Goal: Task Accomplishment & Management: Use online tool/utility

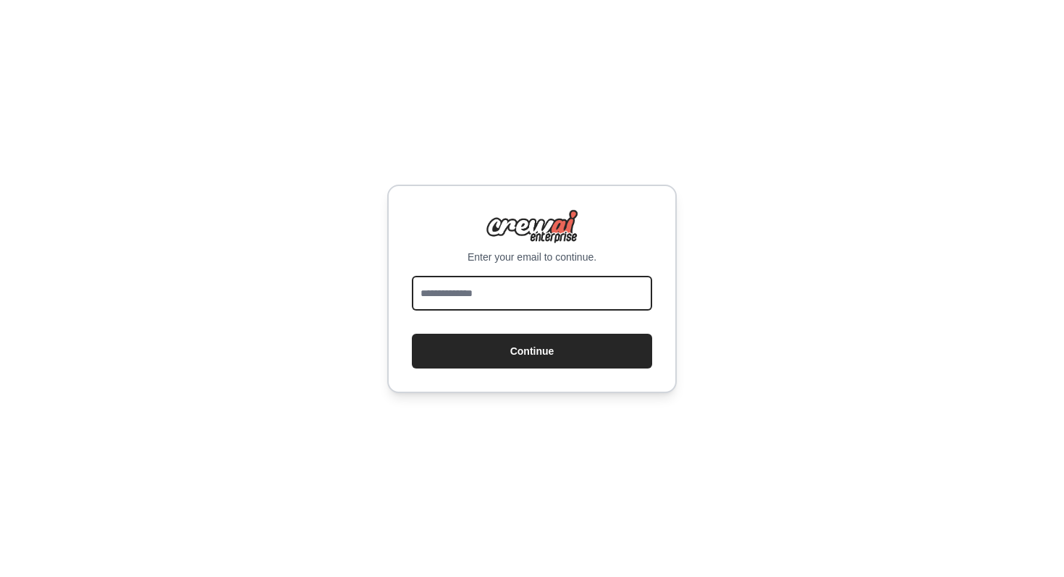
click at [510, 295] on input "email" at bounding box center [532, 293] width 240 height 35
type input "**********"
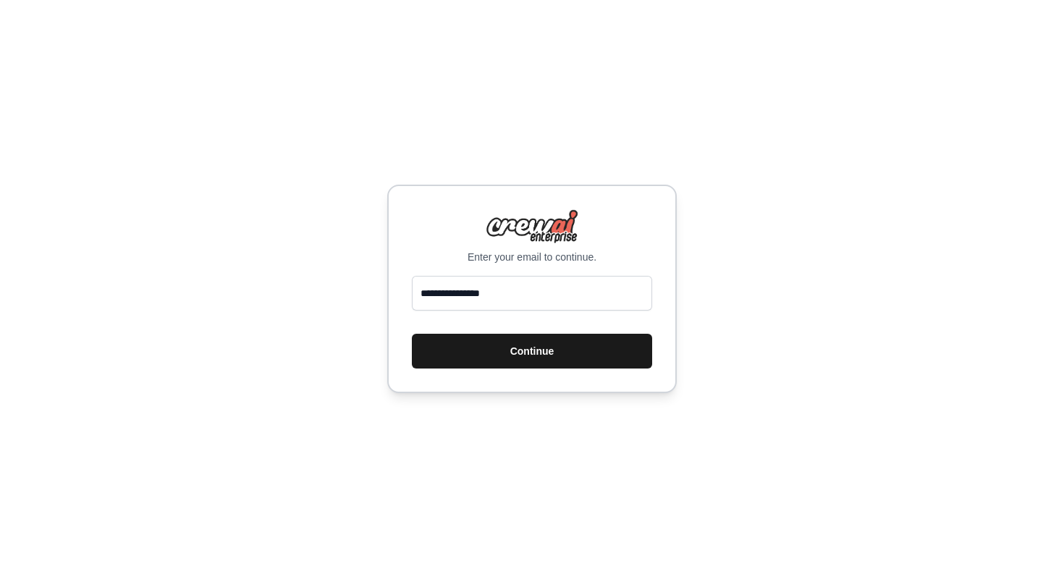
click at [517, 352] on button "Continue" at bounding box center [532, 351] width 240 height 35
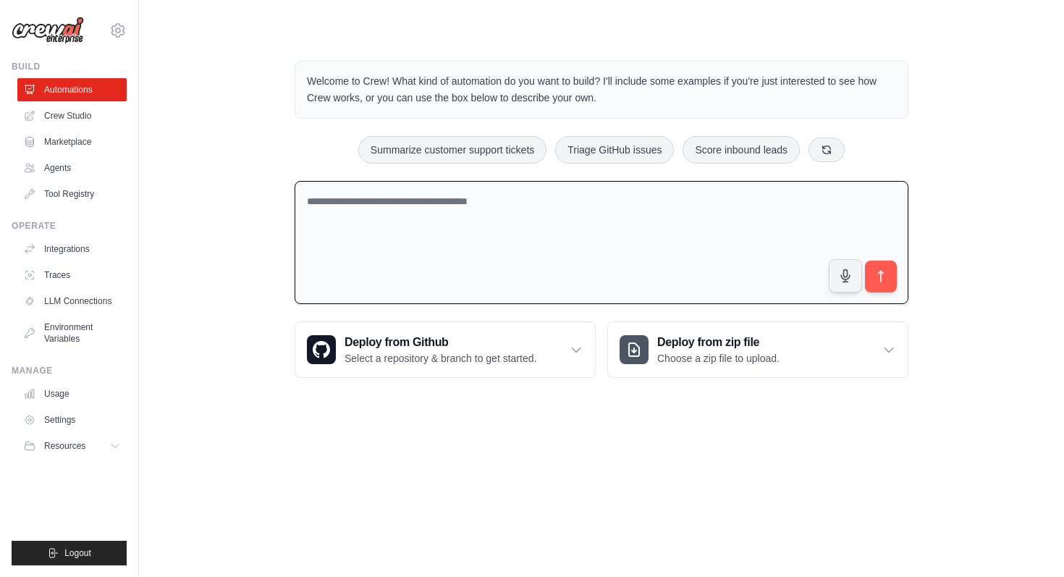
click at [496, 233] on textarea at bounding box center [602, 243] width 614 height 124
click at [497, 147] on button "Summarize customer support tickets" at bounding box center [452, 148] width 188 height 27
type textarea "**********"
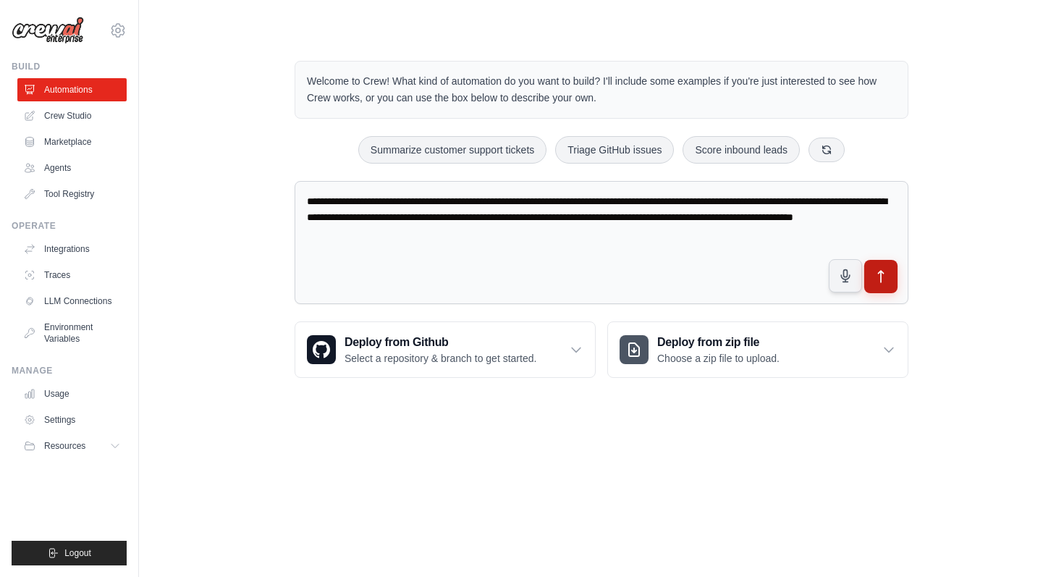
click at [883, 281] on icon "submit" at bounding box center [880, 276] width 15 height 15
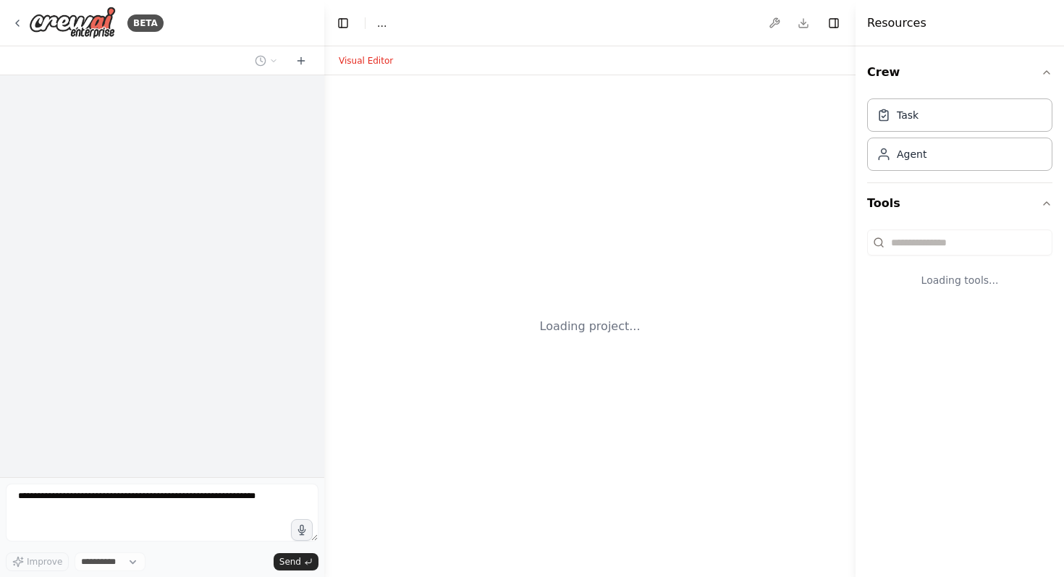
select select "****"
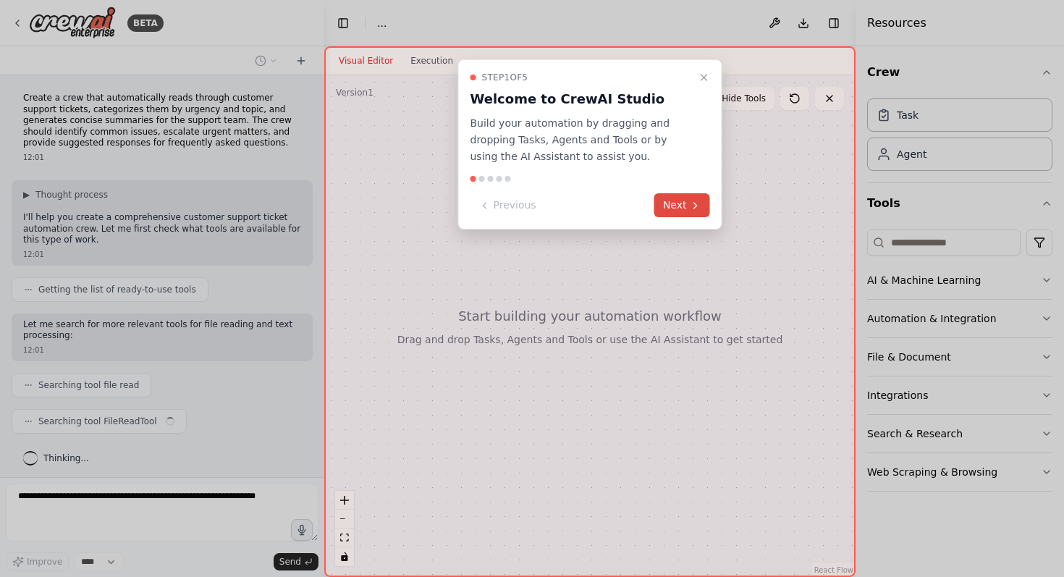
scroll to position [5, 0]
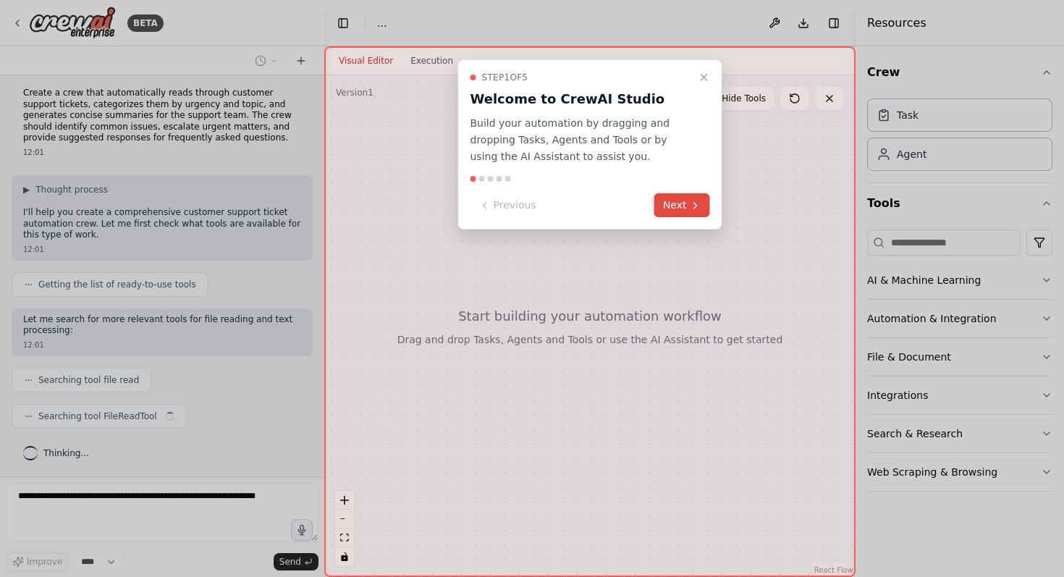
click at [667, 209] on button "Next" at bounding box center [682, 205] width 56 height 24
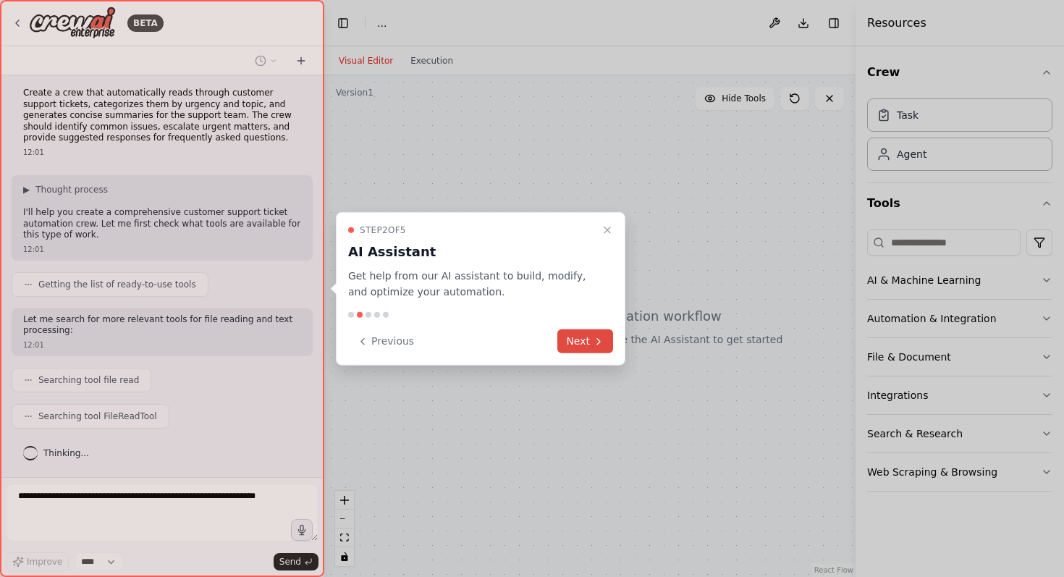
click at [581, 336] on button "Next" at bounding box center [585, 341] width 56 height 24
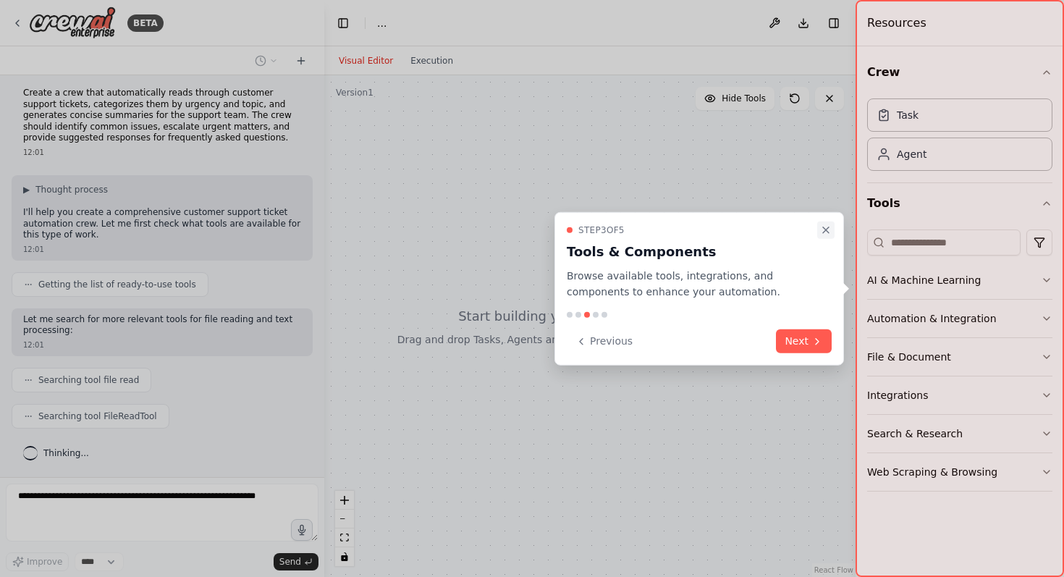
click at [825, 231] on icon "Close walkthrough" at bounding box center [826, 230] width 12 height 12
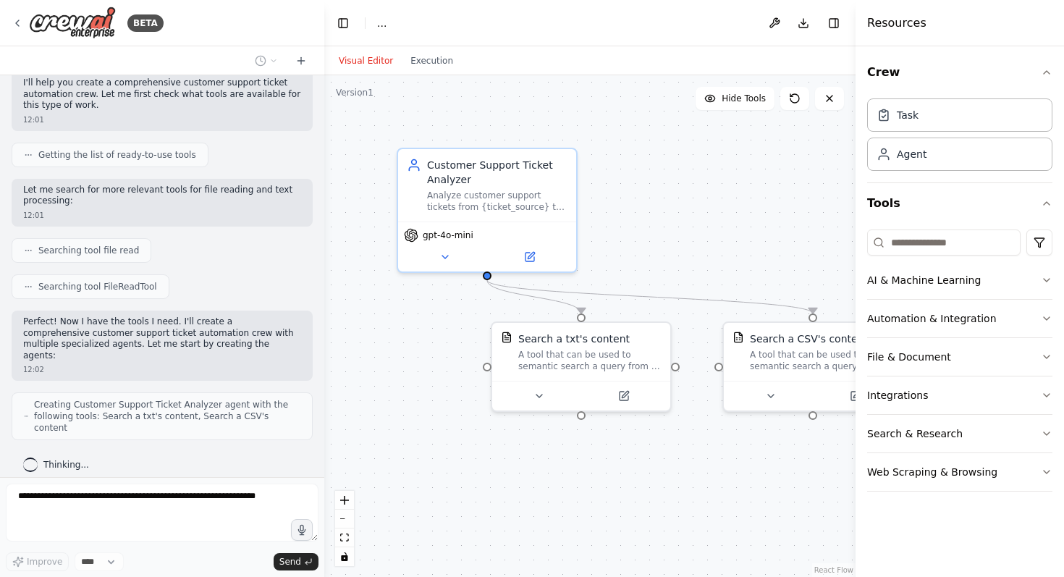
scroll to position [123, 0]
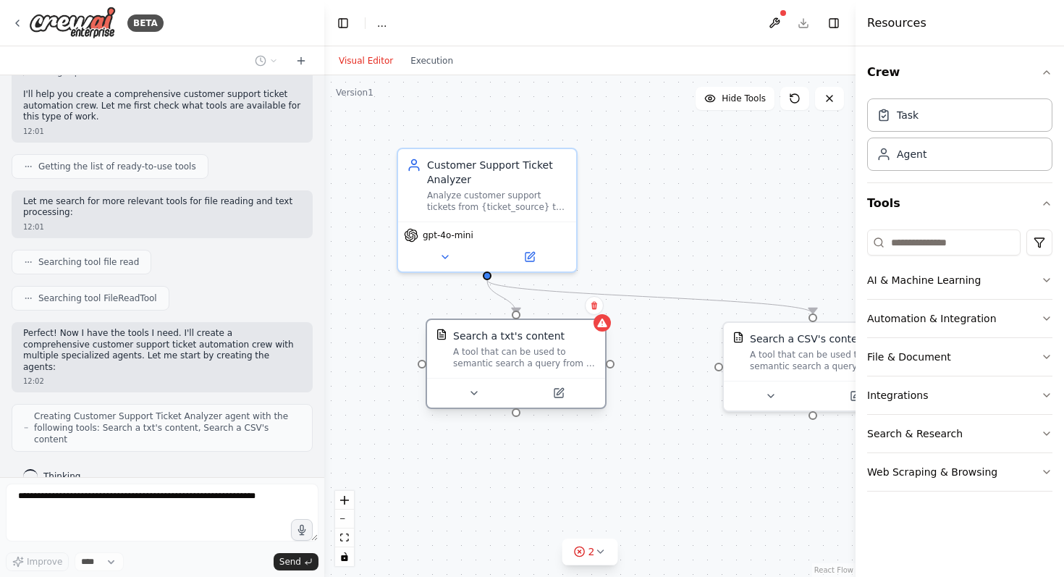
drag, startPoint x: 540, startPoint y: 354, endPoint x: 471, endPoint y: 356, distance: 68.8
click at [473, 356] on div "A tool that can be used to semantic search a query from a txt's content." at bounding box center [524, 357] width 143 height 23
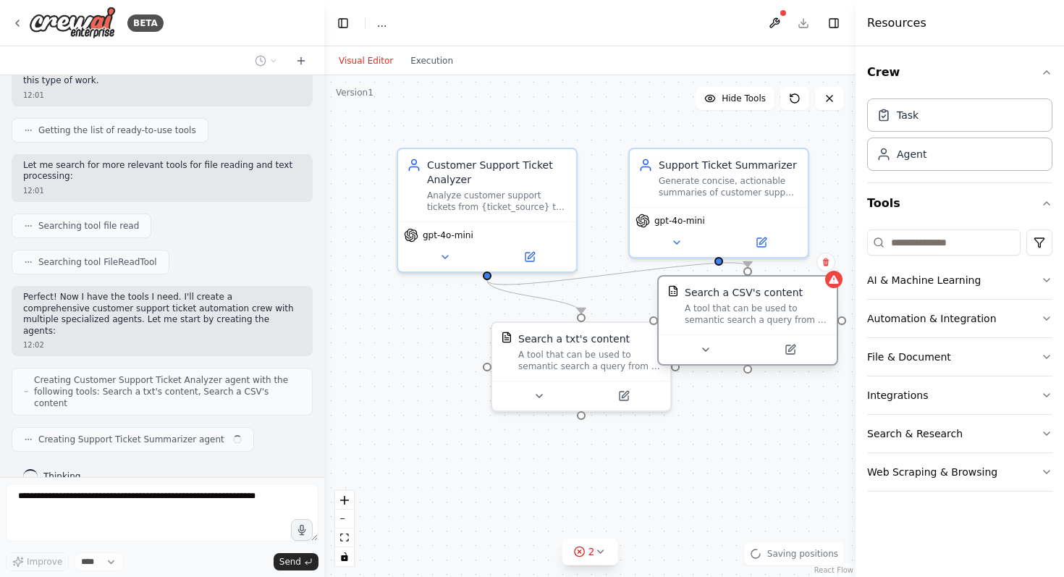
drag, startPoint x: 762, startPoint y: 365, endPoint x: 697, endPoint y: 322, distance: 77.9
click at [696, 322] on div "A tool that can be used to semantic search a query from a CSV's content." at bounding box center [756, 313] width 143 height 23
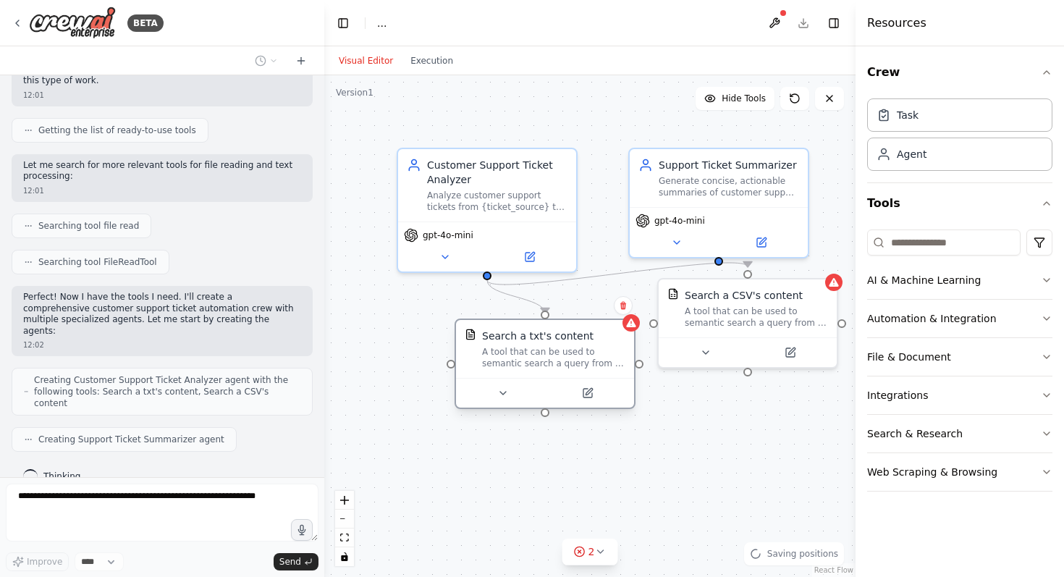
drag, startPoint x: 554, startPoint y: 359, endPoint x: 442, endPoint y: 360, distance: 112.2
click at [482, 360] on div "A tool that can be used to semantic search a query from a txt's content." at bounding box center [553, 357] width 143 height 23
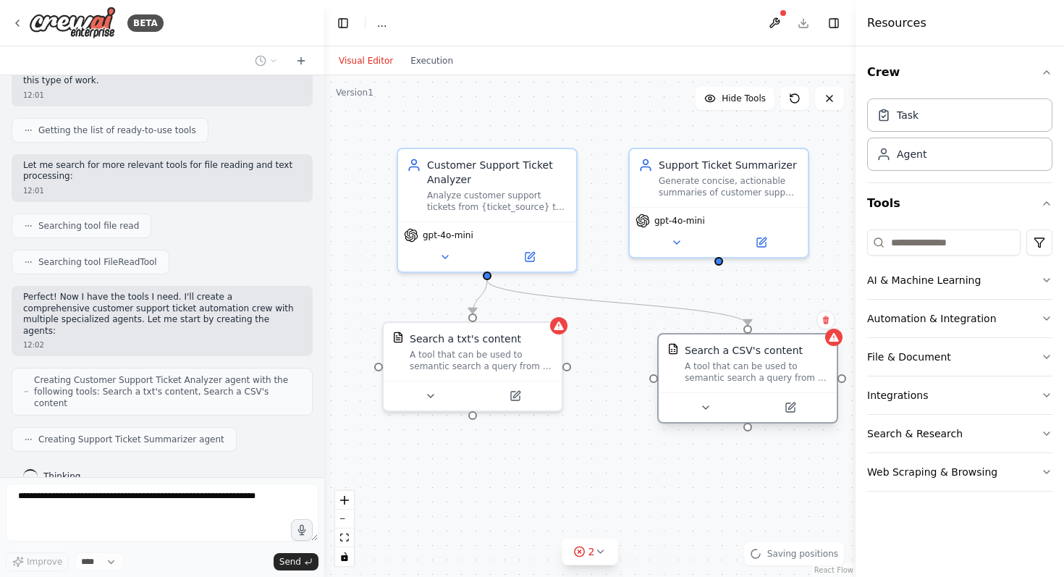
drag, startPoint x: 664, startPoint y: 336, endPoint x: 663, endPoint y: 397, distance: 61.5
click at [663, 397] on div at bounding box center [747, 407] width 178 height 30
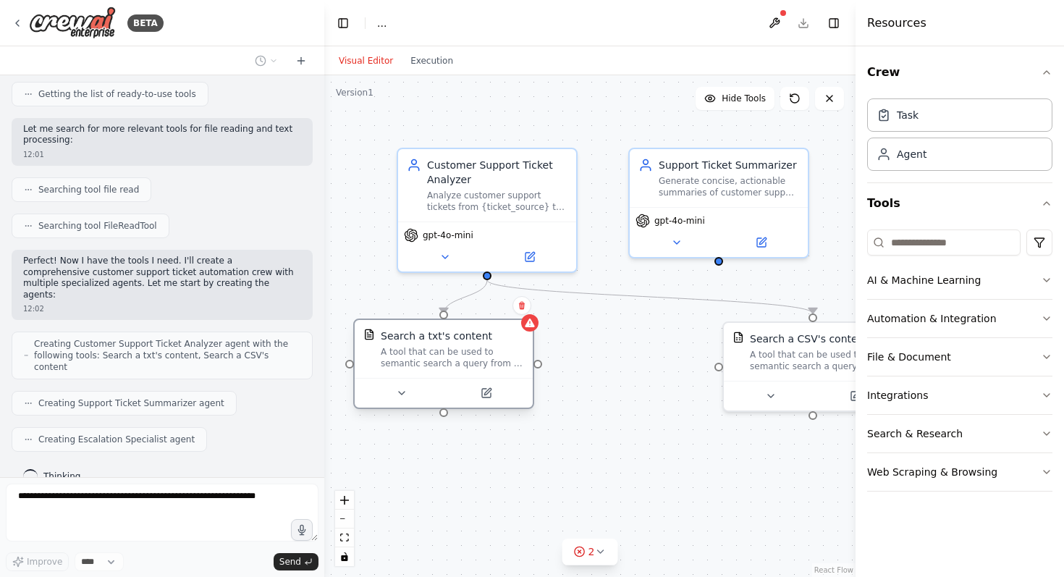
drag, startPoint x: 592, startPoint y: 357, endPoint x: 448, endPoint y: 357, distance: 144.0
click at [449, 357] on div "A tool that can be used to semantic search a query from a txt's content." at bounding box center [452, 357] width 143 height 23
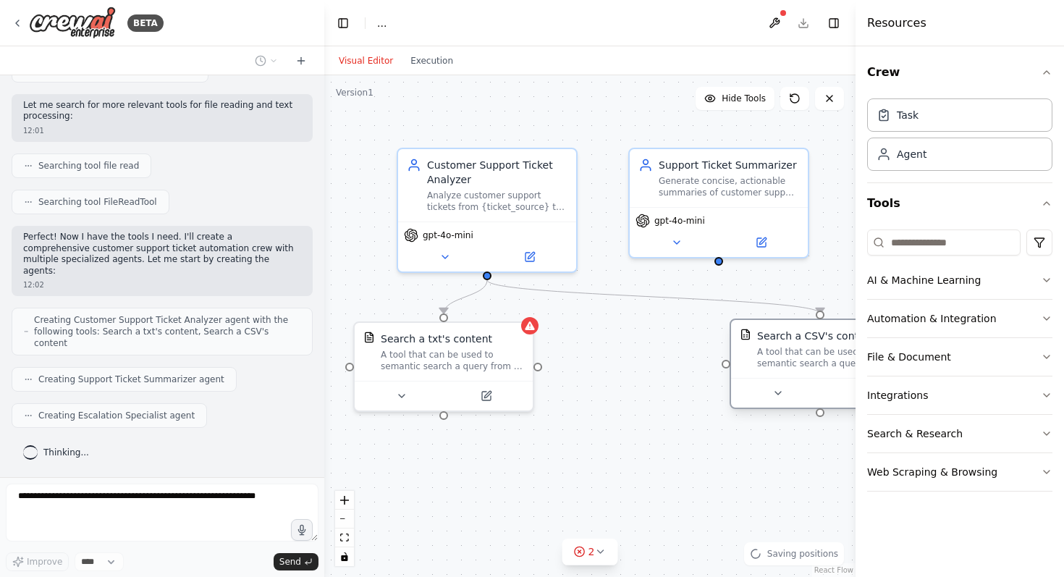
drag, startPoint x: 782, startPoint y: 377, endPoint x: 707, endPoint y: 377, distance: 75.3
click at [731, 377] on div "Search a CSV's content A tool that can be used to semantic search a query from …" at bounding box center [820, 349] width 178 height 58
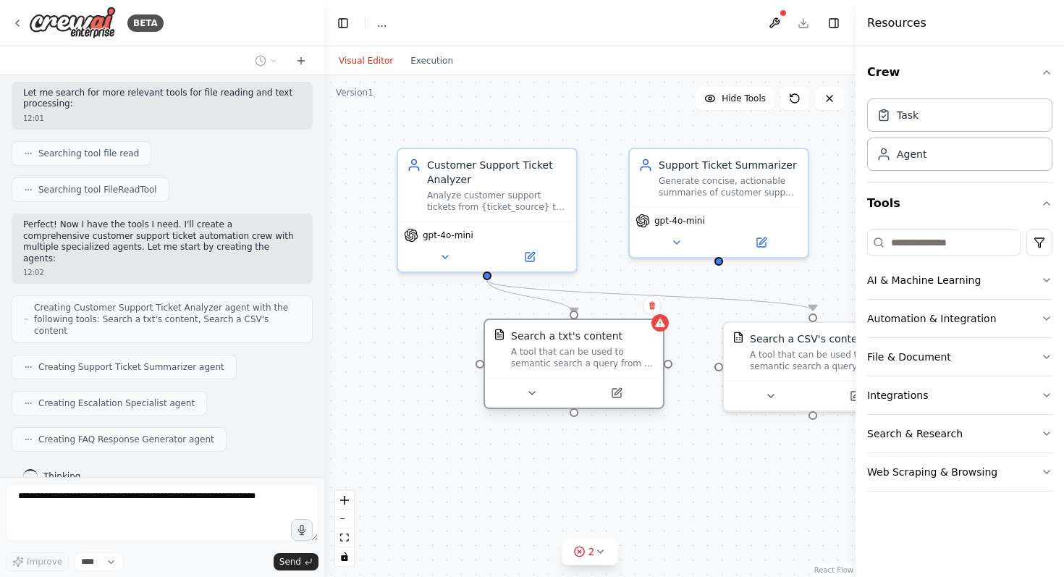
drag, startPoint x: 603, startPoint y: 352, endPoint x: 448, endPoint y: 353, distance: 154.9
click at [511, 353] on div "A tool that can be used to semantic search a query from a txt's content." at bounding box center [582, 357] width 143 height 23
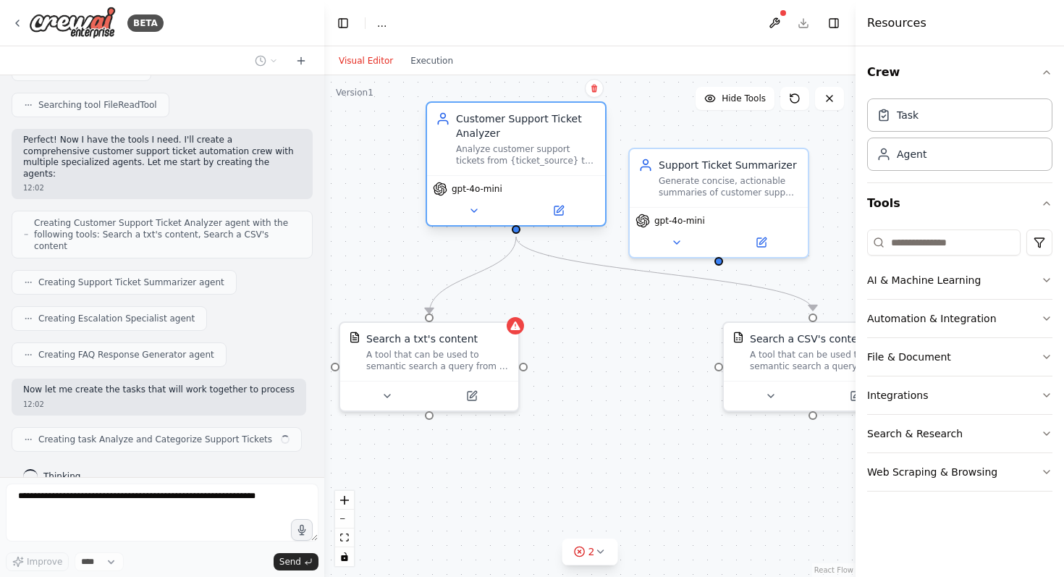
scroll to position [328, 0]
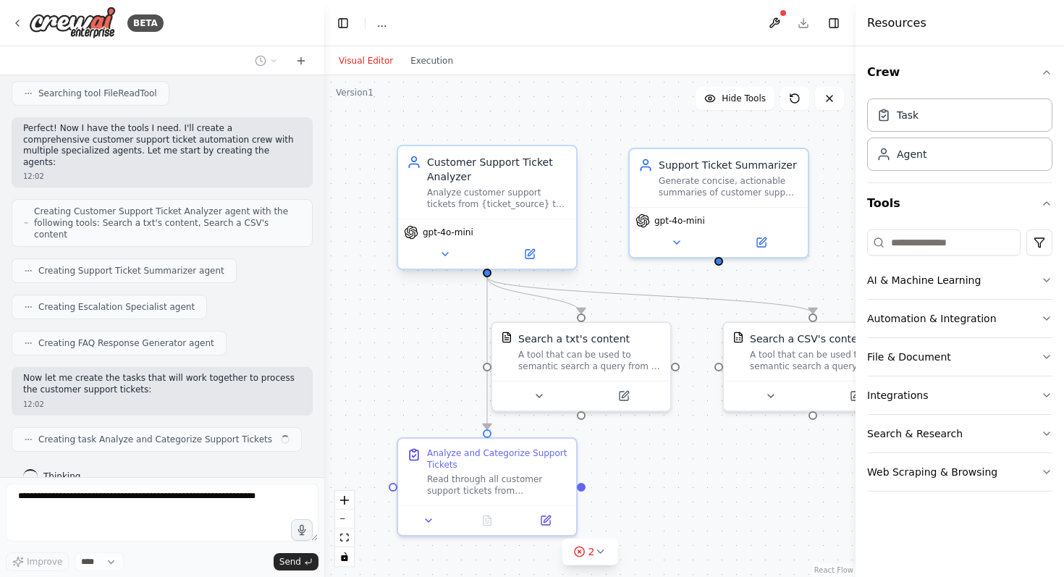
drag, startPoint x: 512, startPoint y: 206, endPoint x: 554, endPoint y: 145, distance: 74.1
click at [554, 145] on div "Customer Support Ticket Analyzer Analyze customer support tickets from {ticket_…" at bounding box center [487, 207] width 181 height 125
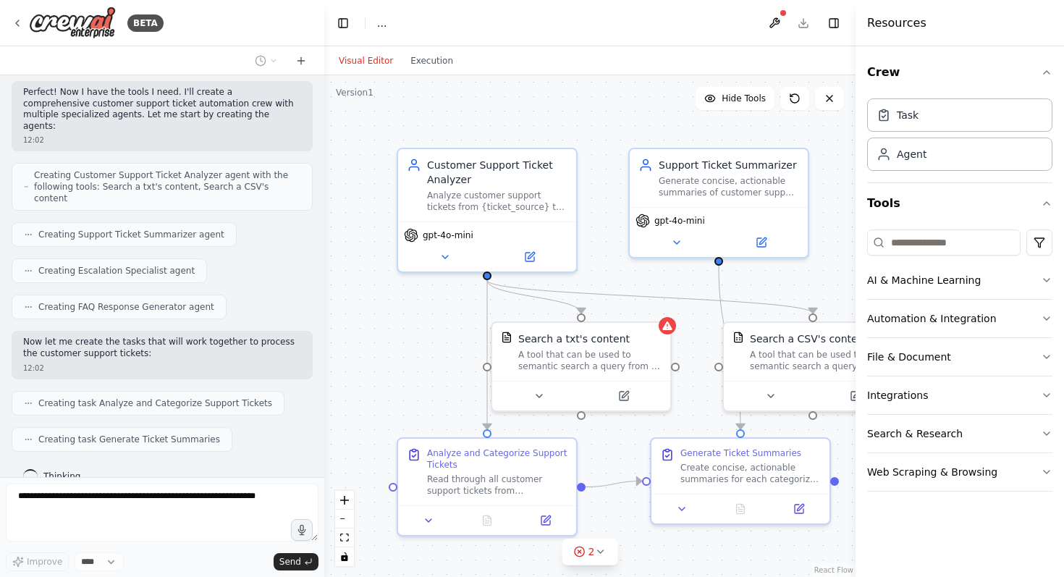
scroll to position [400, 0]
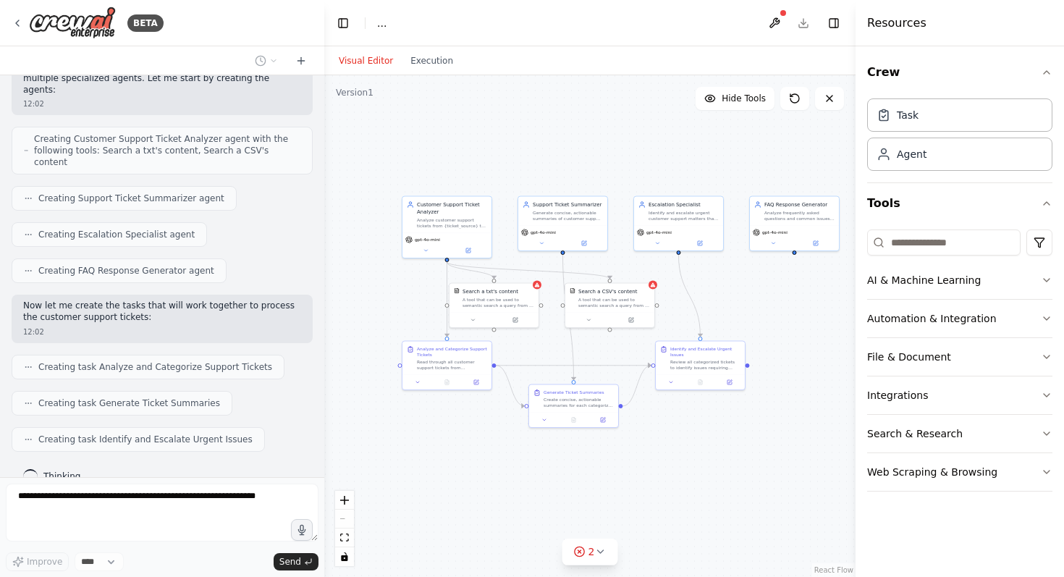
drag, startPoint x: 729, startPoint y: 162, endPoint x: 592, endPoint y: 158, distance: 137.6
click at [592, 158] on div ".deletable-edge-delete-btn { width: 20px; height: 20px; border: 0px solid #ffff…" at bounding box center [589, 325] width 531 height 501
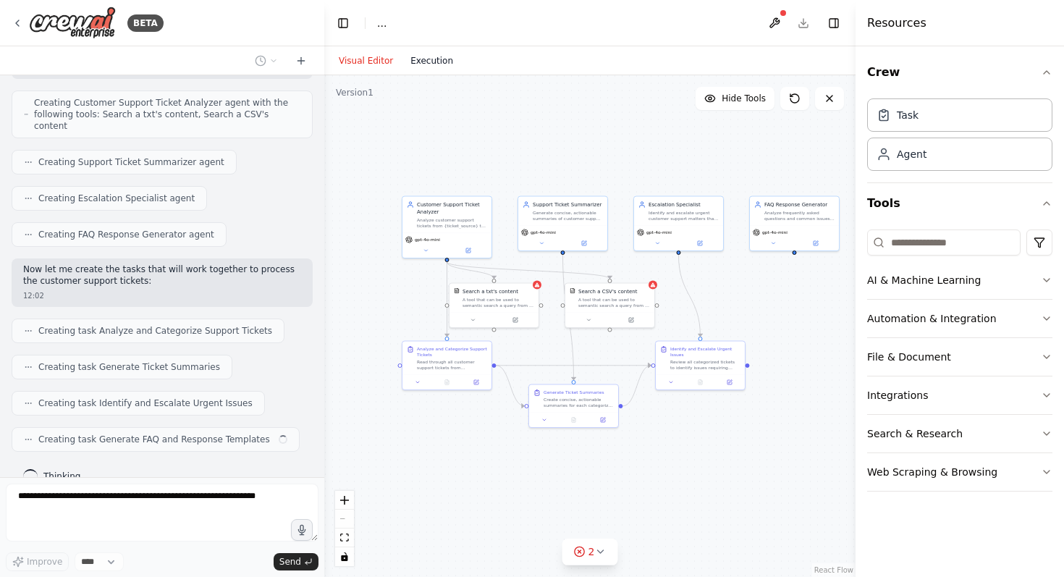
click at [440, 63] on button "Execution" at bounding box center [432, 60] width 60 height 17
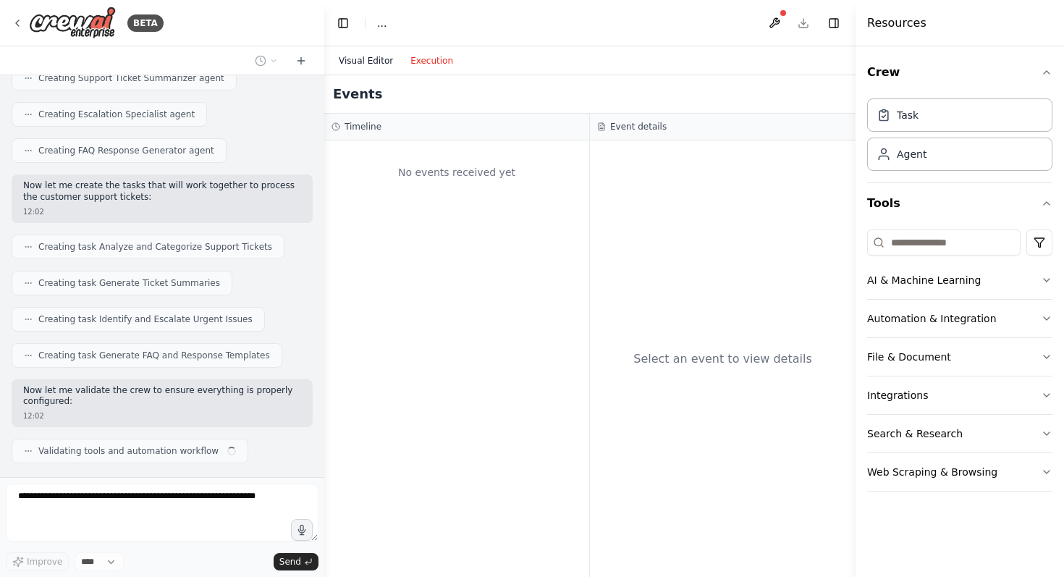
scroll to position [532, 0]
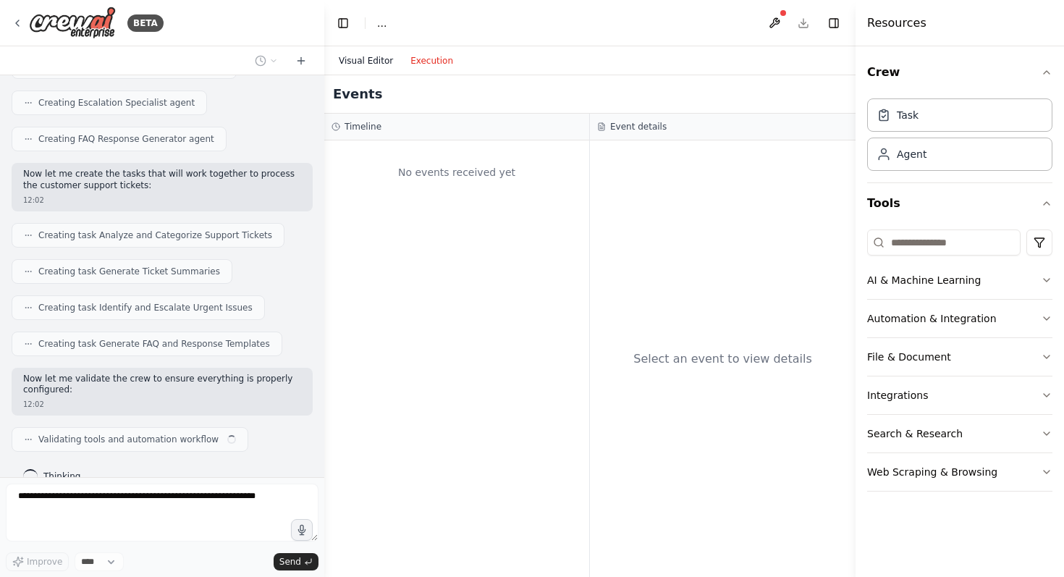
click at [374, 64] on button "Visual Editor" at bounding box center [366, 60] width 72 height 17
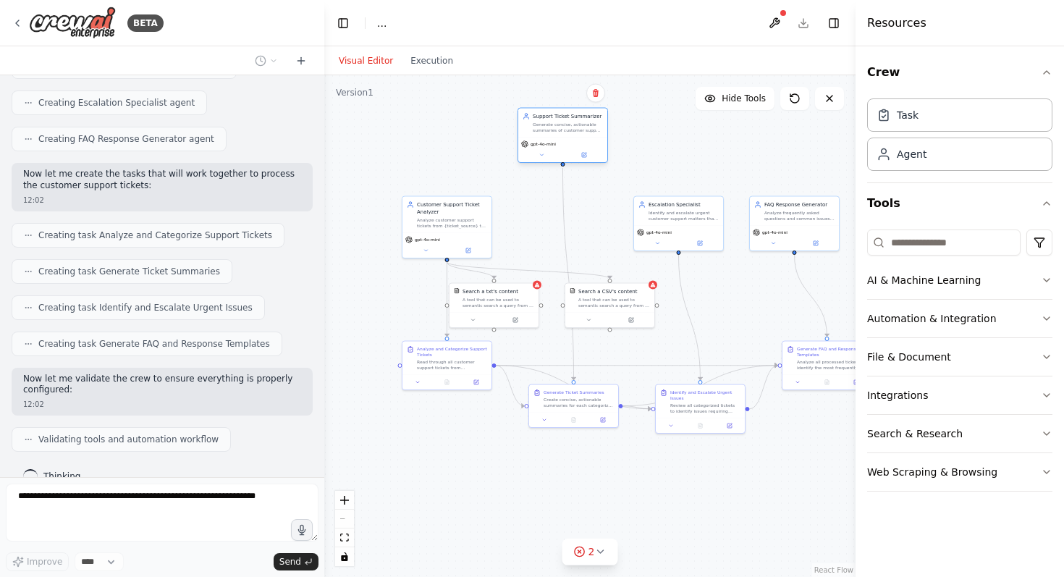
drag, startPoint x: 583, startPoint y: 226, endPoint x: 583, endPoint y: 137, distance: 89.7
click at [583, 137] on div "gpt-4o-mini" at bounding box center [562, 149] width 89 height 25
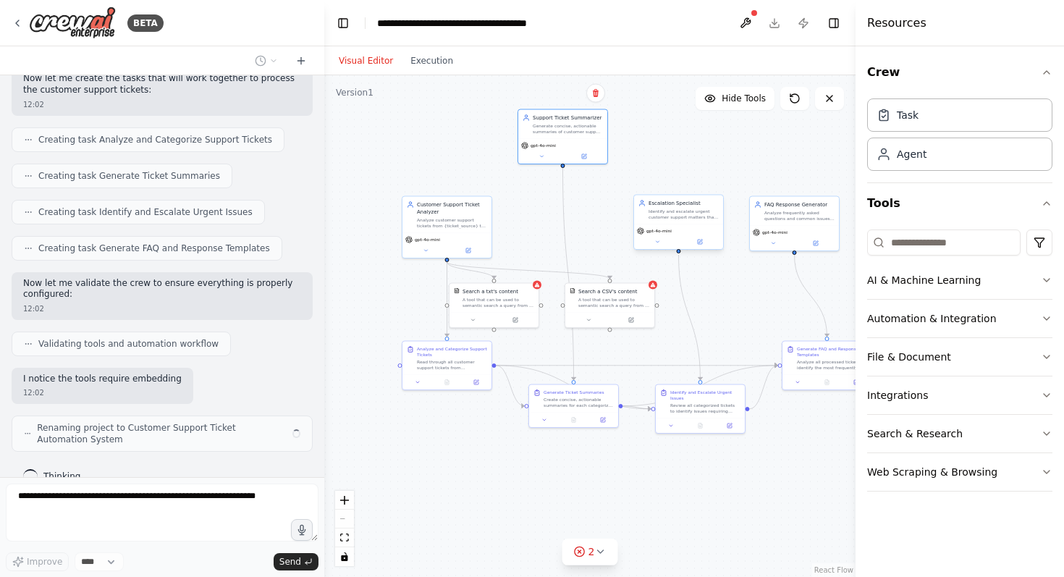
scroll to position [639, 0]
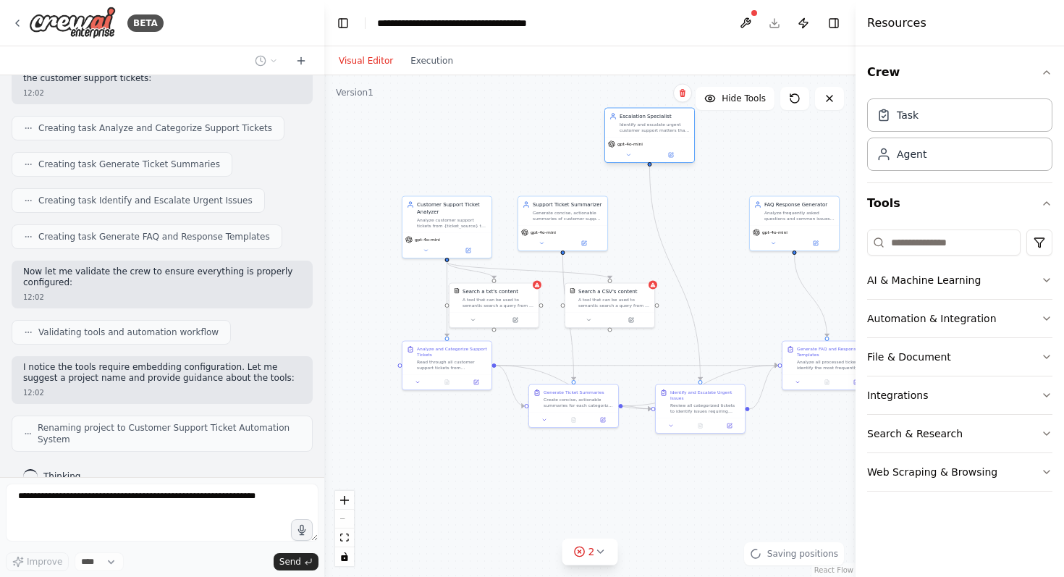
drag, startPoint x: 646, startPoint y: 221, endPoint x: 614, endPoint y: 127, distance: 99.5
click at [614, 127] on div "Escalation Specialist Identify and escalate urgent customer support matters tha…" at bounding box center [649, 123] width 89 height 29
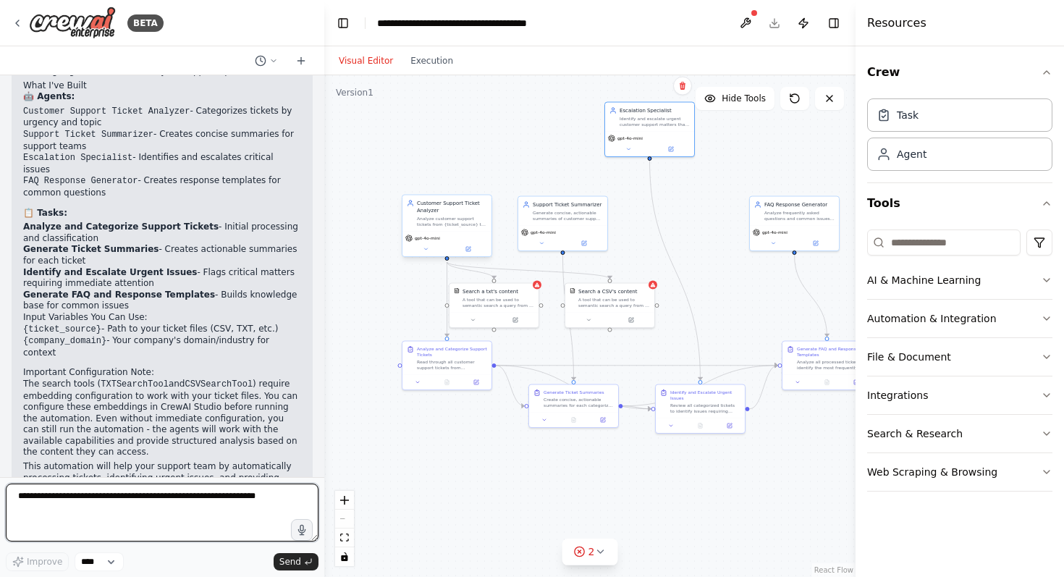
scroll to position [1076, 0]
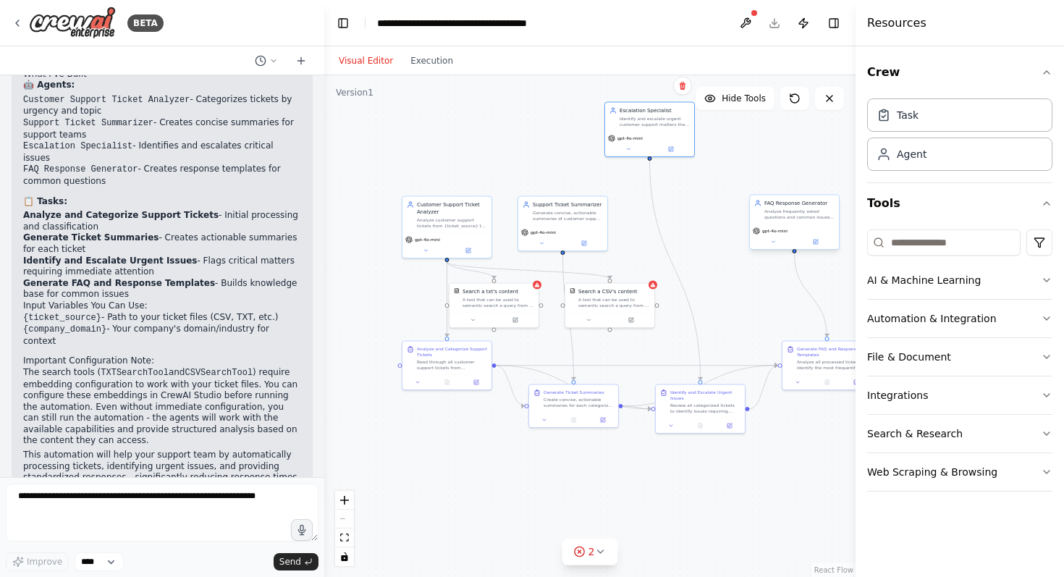
drag, startPoint x: 765, startPoint y: 219, endPoint x: 721, endPoint y: 200, distance: 47.6
click at [764, 208] on div "Analyze frequently asked questions and common issues to generate suggested resp…" at bounding box center [799, 214] width 70 height 12
drag, startPoint x: 808, startPoint y: 352, endPoint x: 761, endPoint y: 286, distance: 80.9
click at [761, 286] on div "Generate FAQ and Response Templates" at bounding box center [785, 285] width 70 height 12
drag, startPoint x: 606, startPoint y: 223, endPoint x: 564, endPoint y: 130, distance: 102.3
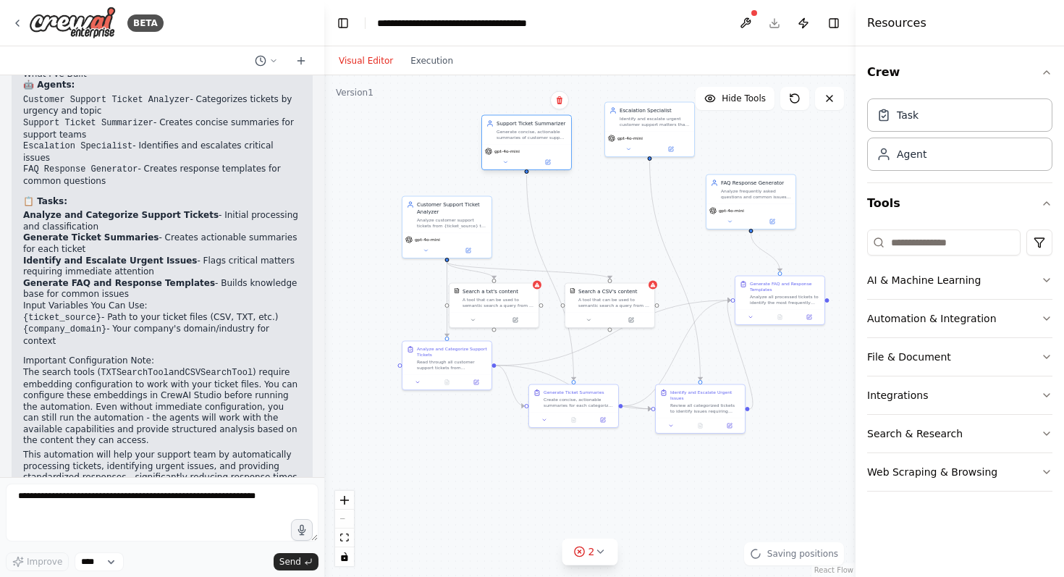
click at [563, 130] on div "Support Ticket Summarizer Generate concise, actionable summaries of customer su…" at bounding box center [526, 143] width 90 height 56
drag, startPoint x: 468, startPoint y: 215, endPoint x: 419, endPoint y: 159, distance: 74.3
click at [419, 159] on div "Analyze customer support tickets from {ticket_source} to categorize them by urg…" at bounding box center [408, 164] width 70 height 12
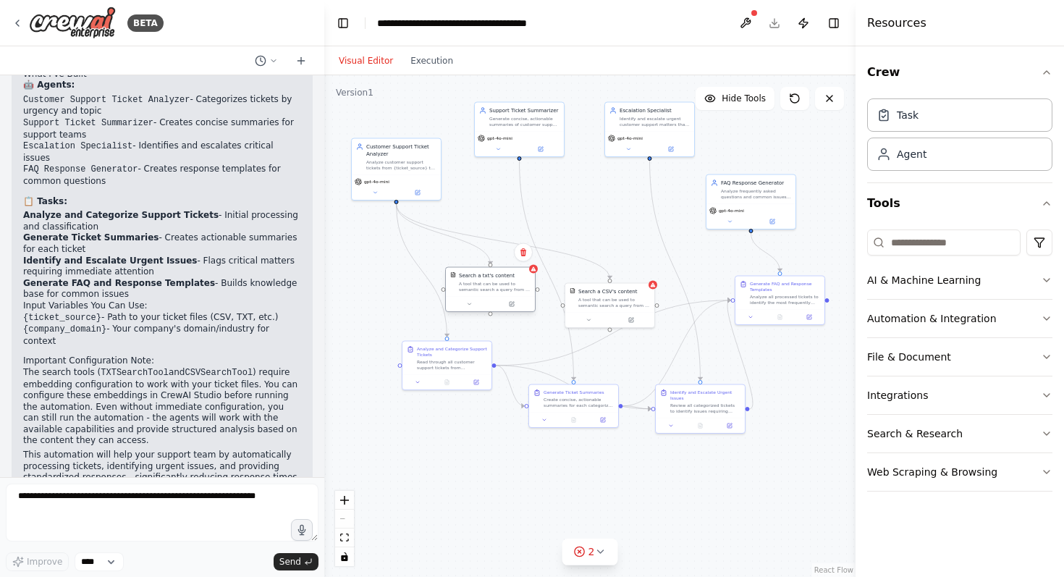
drag, startPoint x: 509, startPoint y: 287, endPoint x: 496, endPoint y: 261, distance: 29.5
click at [496, 272] on div "Search a txt's content" at bounding box center [487, 275] width 56 height 7
drag, startPoint x: 596, startPoint y: 299, endPoint x: 596, endPoint y: 271, distance: 27.5
click at [596, 297] on div "A tool that can be used to semantic search a query from a CSV's content." at bounding box center [614, 303] width 72 height 12
drag, startPoint x: 575, startPoint y: 399, endPoint x: 575, endPoint y: 431, distance: 31.8
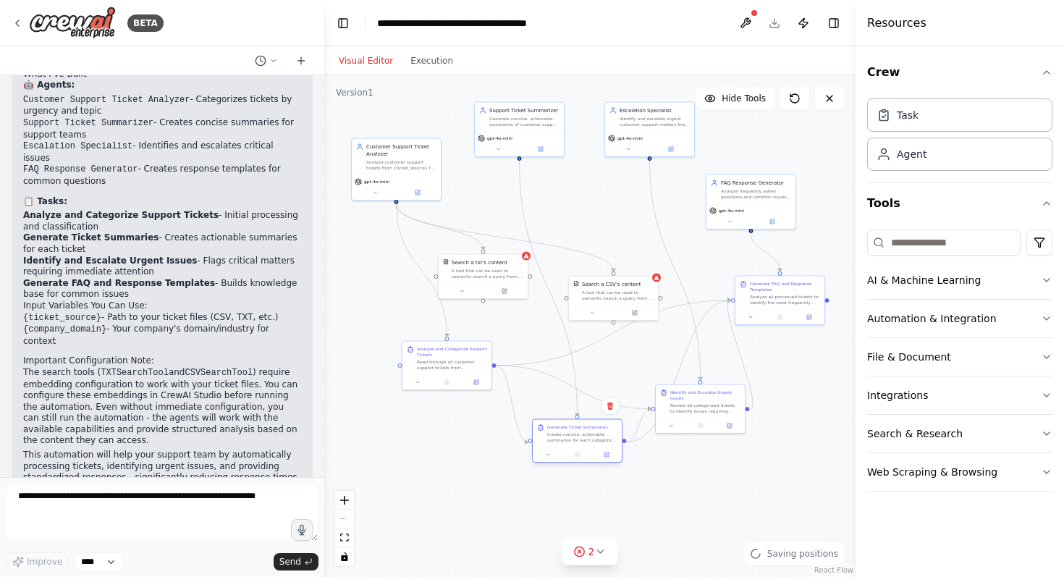
click at [575, 432] on div "Create concise, actionable summaries for each categorized support ticket. Each …" at bounding box center [582, 437] width 70 height 12
drag, startPoint x: 770, startPoint y: 308, endPoint x: 776, endPoint y: 339, distance: 31.8
click at [776, 339] on div at bounding box center [786, 344] width 89 height 15
drag, startPoint x: 719, startPoint y: 411, endPoint x: 776, endPoint y: 439, distance: 64.4
click at [776, 439] on div "Review all categorized tickets to identify issues requiring immediate escalatio…" at bounding box center [763, 436] width 70 height 12
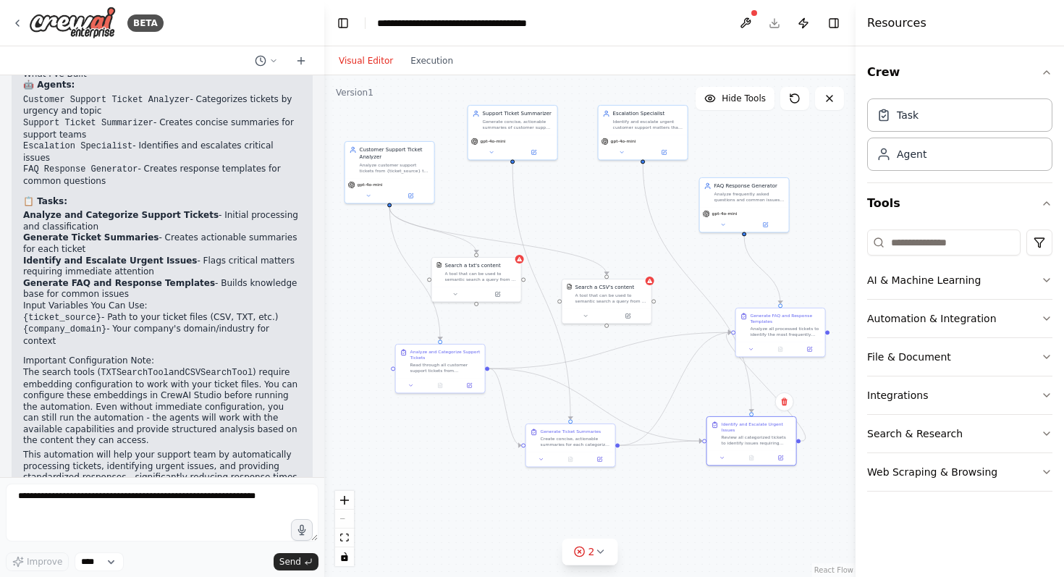
drag, startPoint x: 637, startPoint y: 241, endPoint x: 586, endPoint y: 221, distance: 54.6
click at [586, 221] on div ".deletable-edge-delete-btn { width: 20px; height: 20px; border: 0px solid #ffff…" at bounding box center [589, 325] width 531 height 501
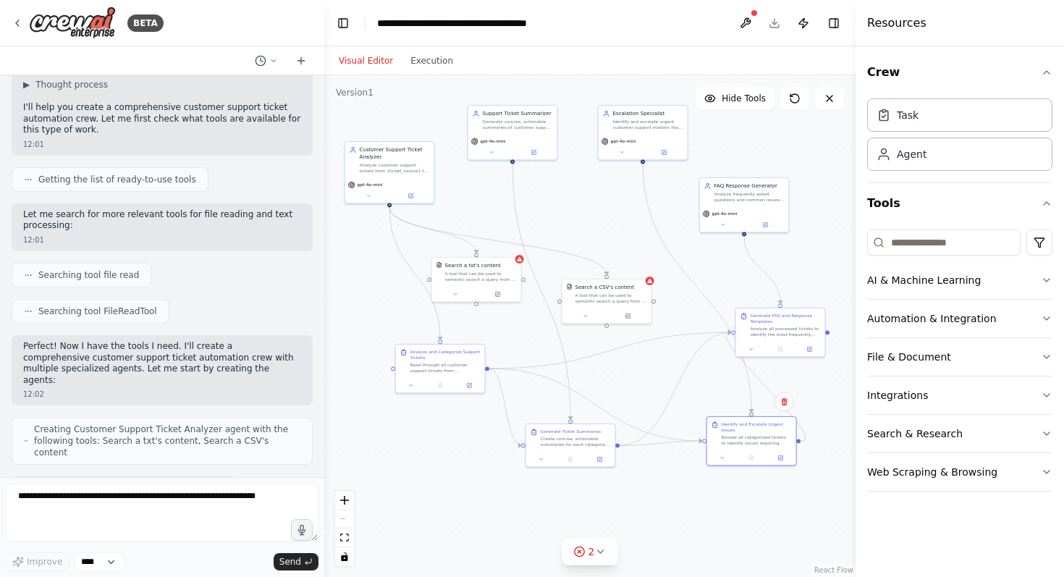
scroll to position [0, 0]
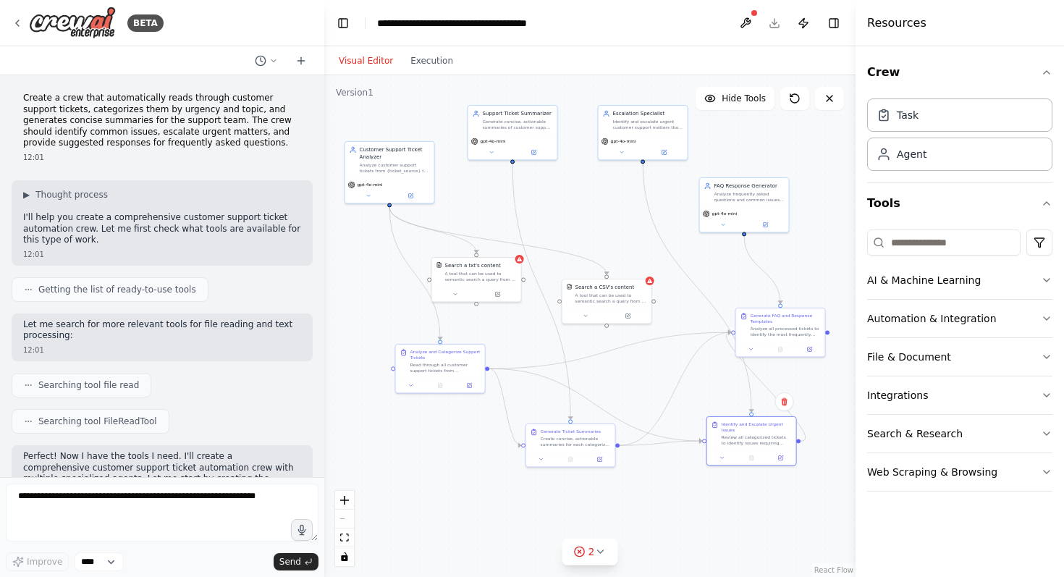
drag, startPoint x: 25, startPoint y: 96, endPoint x: 37, endPoint y: 96, distance: 11.6
click at [26, 96] on p "Create a crew that automatically reads through customer support tickets, catego…" at bounding box center [162, 121] width 278 height 56
drag, startPoint x: 198, startPoint y: 147, endPoint x: 134, endPoint y: 122, distance: 68.9
click at [197, 146] on p "Create a crew that automatically reads through customer support tickets, catego…" at bounding box center [162, 121] width 278 height 56
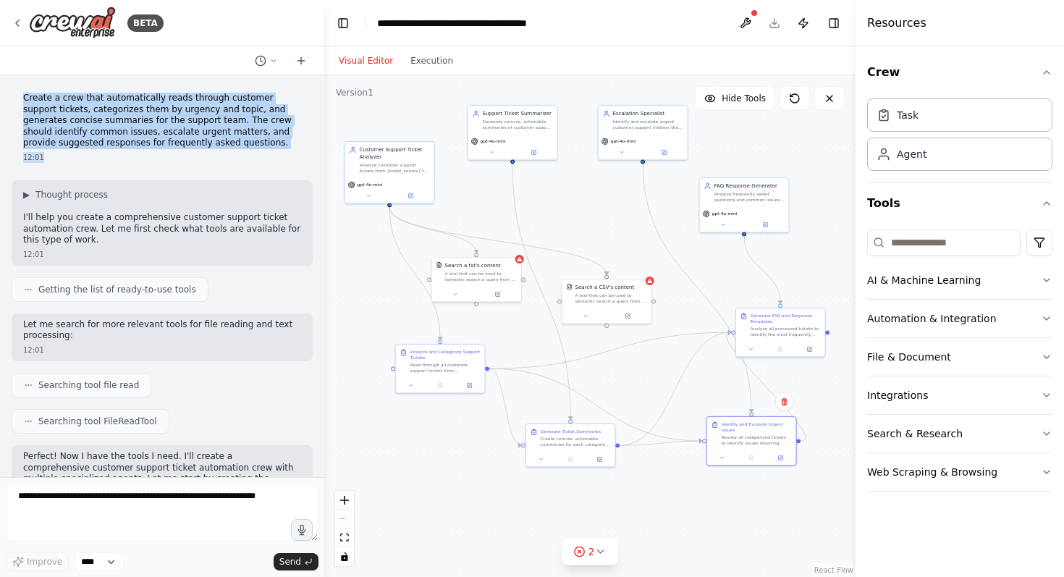
drag, startPoint x: 25, startPoint y: 99, endPoint x: 254, endPoint y: 164, distance: 237.8
click at [254, 164] on div "Create a crew that automatically reads through customer support tickets, catego…" at bounding box center [162, 128] width 301 height 82
click at [226, 152] on div "12:01" at bounding box center [162, 157] width 278 height 11
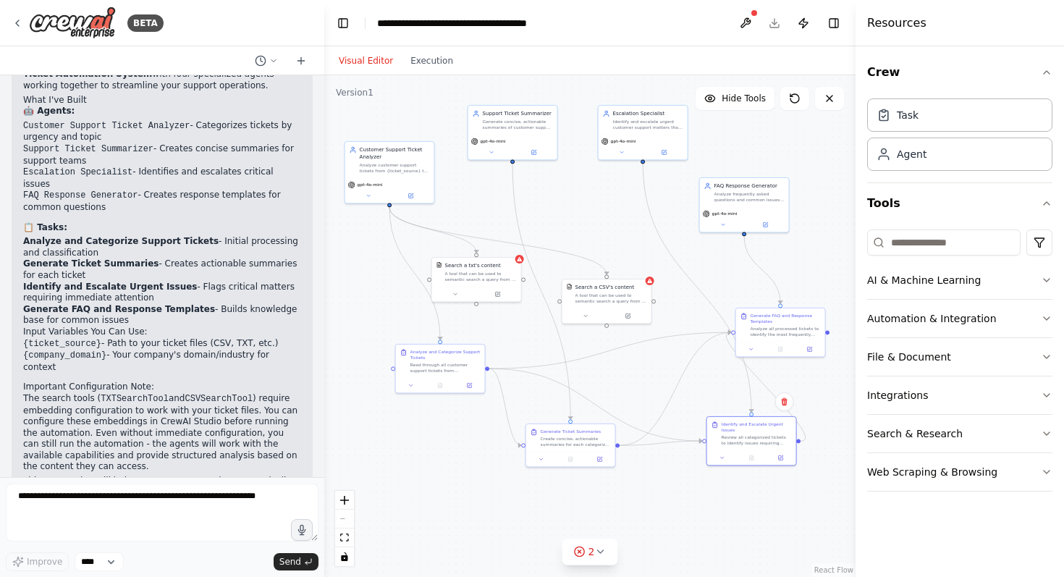
scroll to position [1076, 0]
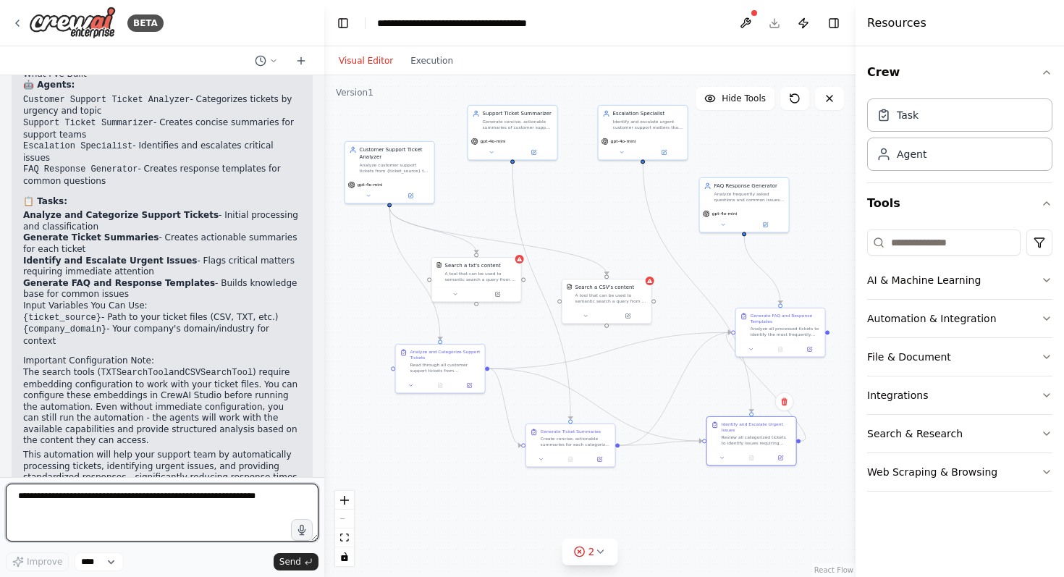
click at [140, 497] on textarea at bounding box center [162, 512] width 313 height 58
click at [159, 499] on textarea at bounding box center [162, 512] width 313 height 58
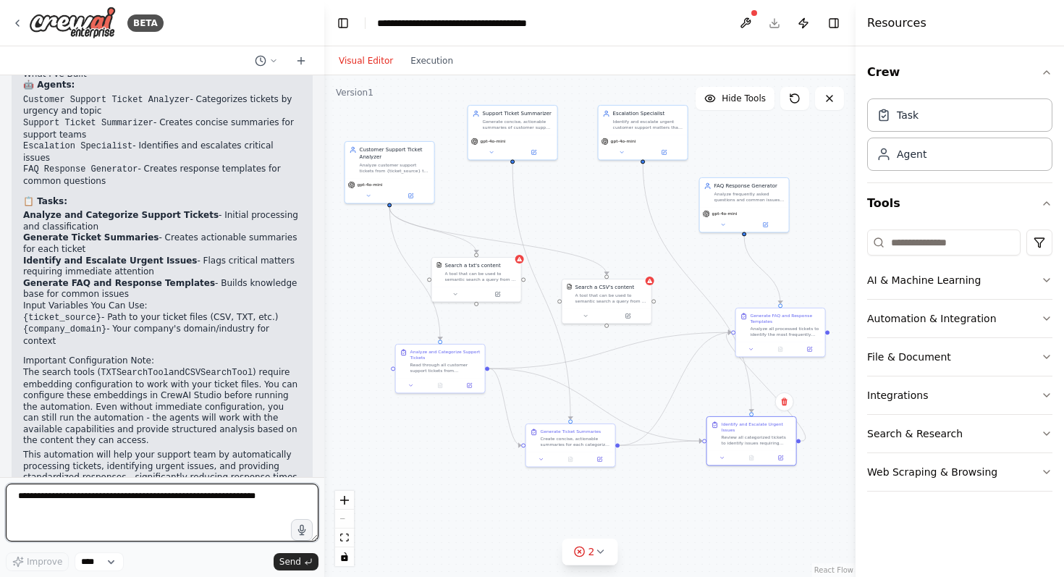
click at [159, 499] on textarea at bounding box center [162, 512] width 313 height 58
drag, startPoint x: 614, startPoint y: 221, endPoint x: 588, endPoint y: 221, distance: 26.1
click at [611, 221] on div ".deletable-edge-delete-btn { width: 20px; height: 20px; border: 0px solid #ffff…" at bounding box center [589, 325] width 531 height 501
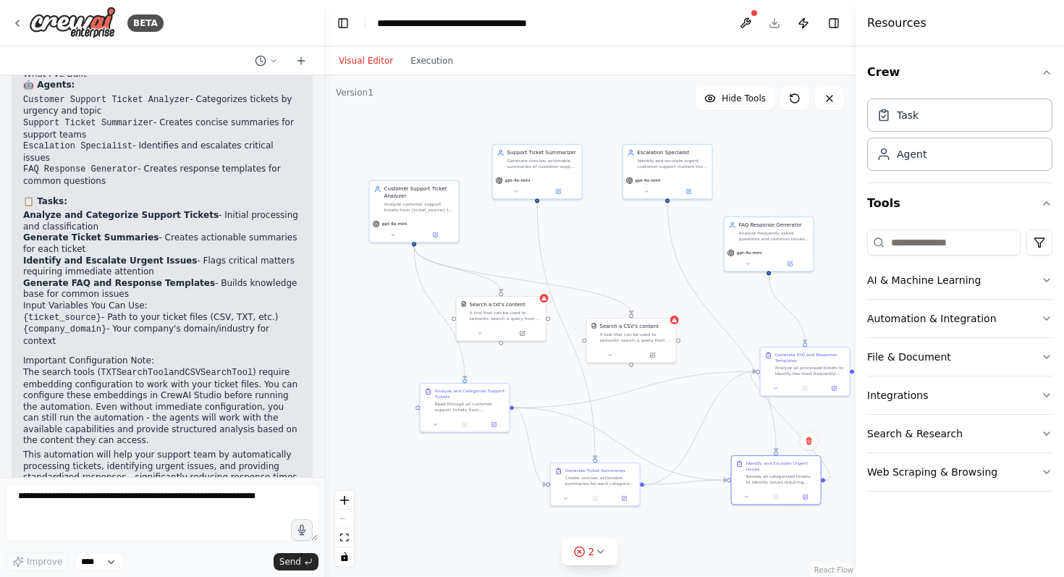
drag, startPoint x: 579, startPoint y: 210, endPoint x: 607, endPoint y: 240, distance: 40.9
click at [607, 240] on div ".deletable-edge-delete-btn { width: 20px; height: 20px; border: 0px solid #ffff…" at bounding box center [589, 325] width 531 height 501
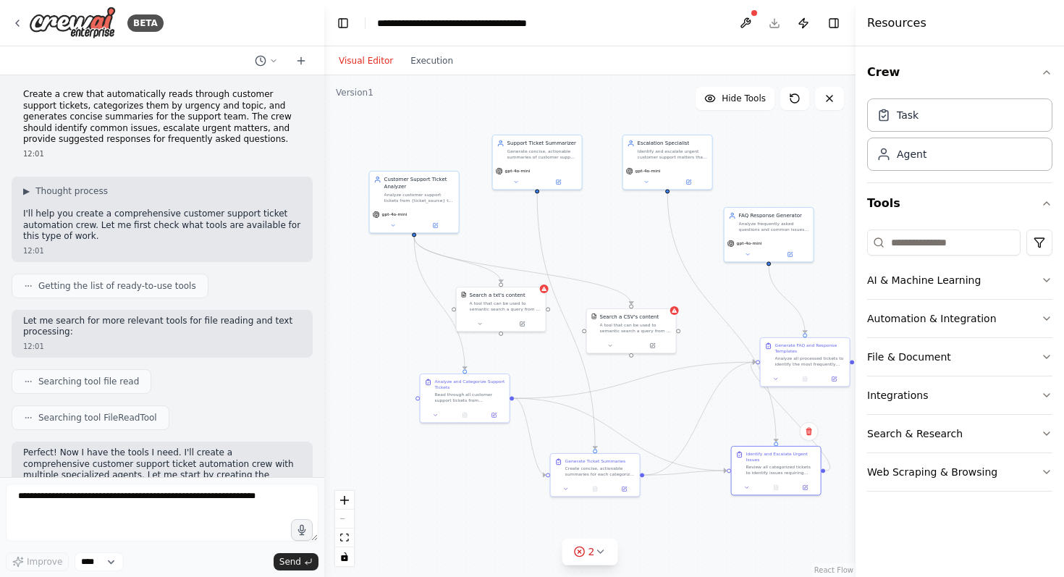
scroll to position [0, 0]
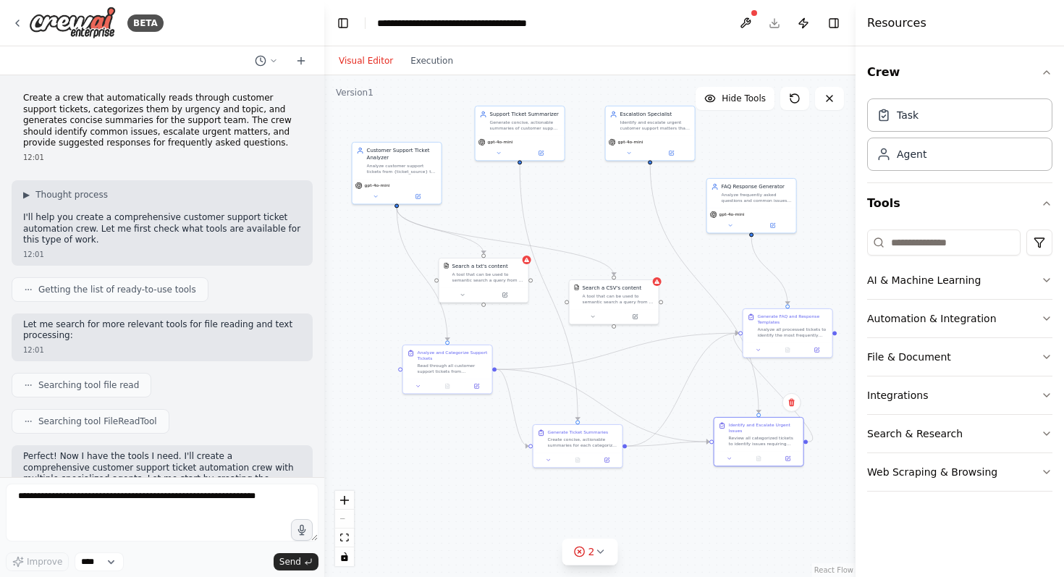
drag, startPoint x: 487, startPoint y: 124, endPoint x: 469, endPoint y: 93, distance: 36.0
click at [468, 93] on div ".deletable-edge-delete-btn { width: 20px; height: 20px; border: 0px solid #ffff…" at bounding box center [589, 325] width 531 height 501
drag, startPoint x: 483, startPoint y: 289, endPoint x: 480, endPoint y: 266, distance: 23.3
click at [480, 266] on div at bounding box center [482, 269] width 83 height 9
drag, startPoint x: 601, startPoint y: 303, endPoint x: 574, endPoint y: 233, distance: 75.4
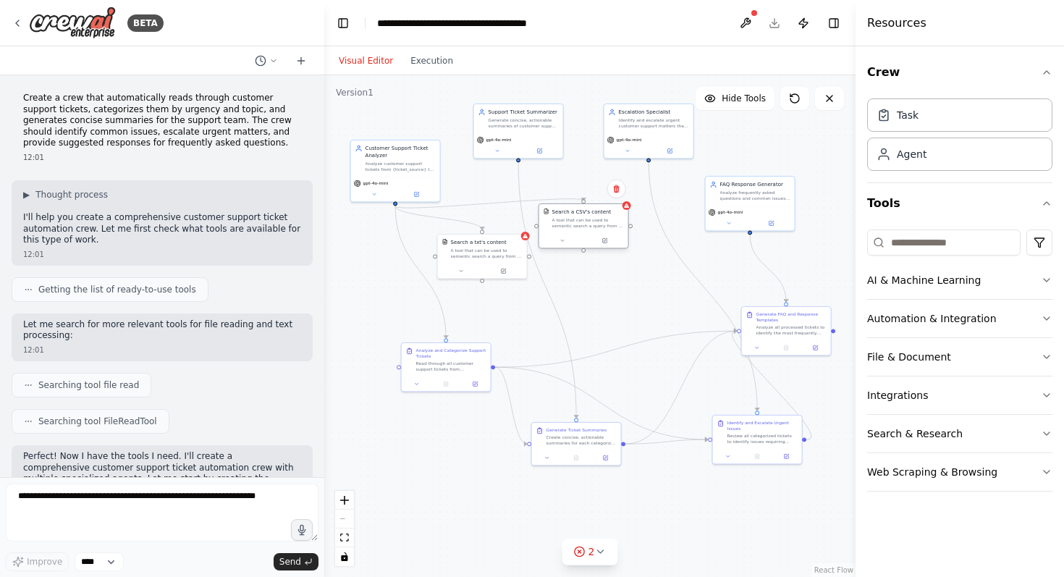
click at [574, 233] on div "Search a CSV's content A tool that can be used to semantic search a query from …" at bounding box center [583, 226] width 90 height 46
drag, startPoint x: 452, startPoint y: 363, endPoint x: 436, endPoint y: 363, distance: 15.2
click at [436, 363] on div "Read through all customer support tickets from {ticket_source} and perform comp…" at bounding box center [437, 365] width 70 height 12
drag, startPoint x: 475, startPoint y: 249, endPoint x: 473, endPoint y: 265, distance: 16.2
click at [473, 265] on div "A tool that can be used to semantic search a query from a txt's content." at bounding box center [487, 267] width 72 height 12
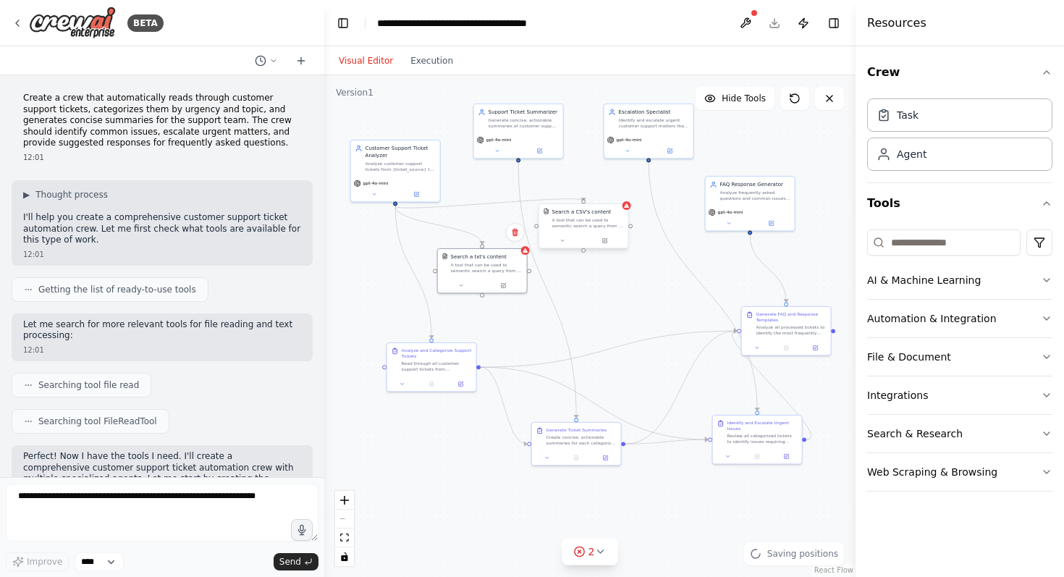
drag, startPoint x: 575, startPoint y: 221, endPoint x: 579, endPoint y: 228, distance: 7.5
click at [577, 224] on div "A tool that can be used to semantic search a query from a CSV's content." at bounding box center [588, 223] width 72 height 12
drag, startPoint x: 583, startPoint y: 219, endPoint x: 614, endPoint y: 265, distance: 55.8
click at [614, 265] on div "A tool that can be used to semantic search a query from a CSV's content." at bounding box center [617, 259] width 72 height 12
drag, startPoint x: 569, startPoint y: 436, endPoint x: 569, endPoint y: 394, distance: 41.2
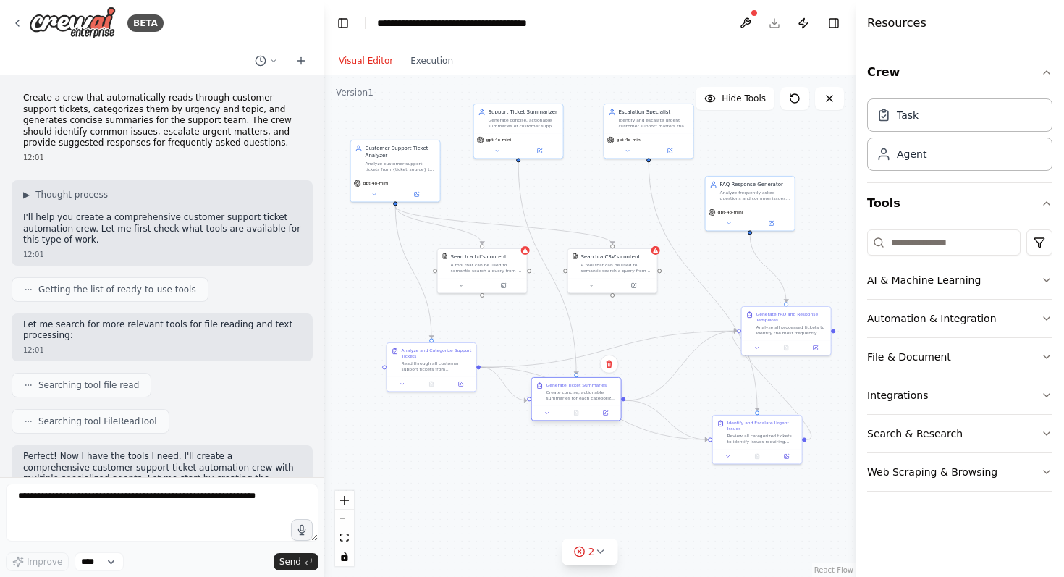
click at [569, 394] on div "Create concise, actionable summaries for each categorized support ticket. Each …" at bounding box center [581, 395] width 70 height 12
click at [771, 308] on div "Generate FAQ and Response Templates Analyze all processed tickets to identify t…" at bounding box center [786, 330] width 90 height 50
drag, startPoint x: 771, startPoint y: 308, endPoint x: 767, endPoint y: 268, distance: 40.8
click at [767, 269] on div "Generate FAQ and Response Templates Analyze all processed tickets to identify t…" at bounding box center [778, 285] width 89 height 33
click at [730, 96] on span "Hide Tools" at bounding box center [743, 99] width 44 height 12
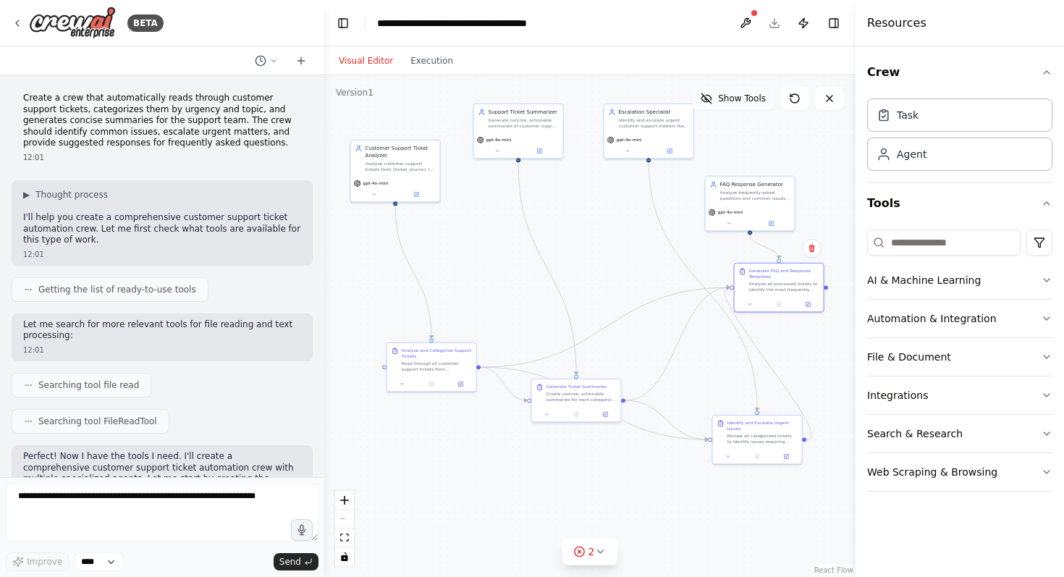
click at [730, 96] on span "Show Tools" at bounding box center [742, 99] width 48 height 12
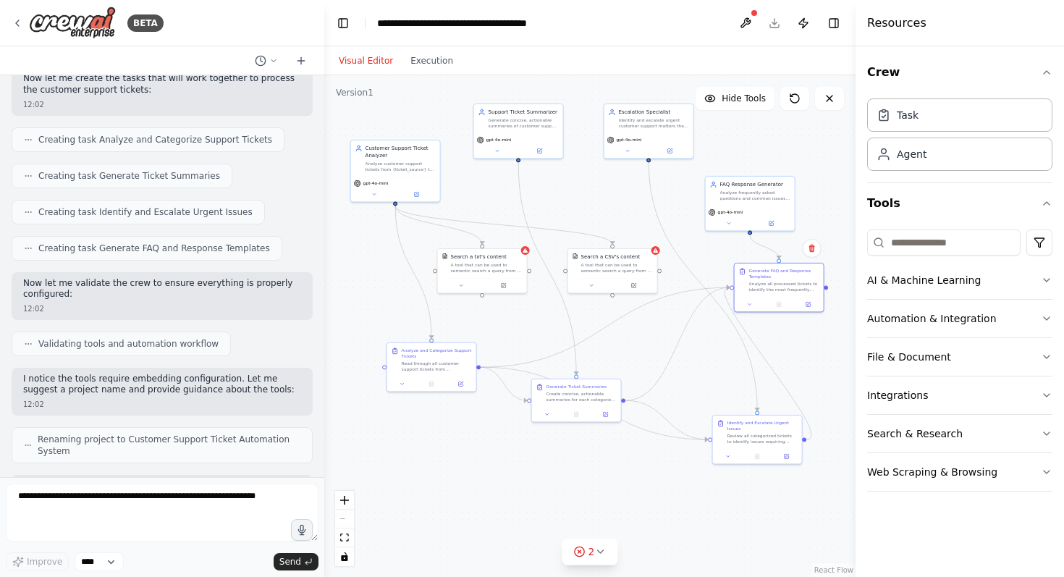
scroll to position [642, 0]
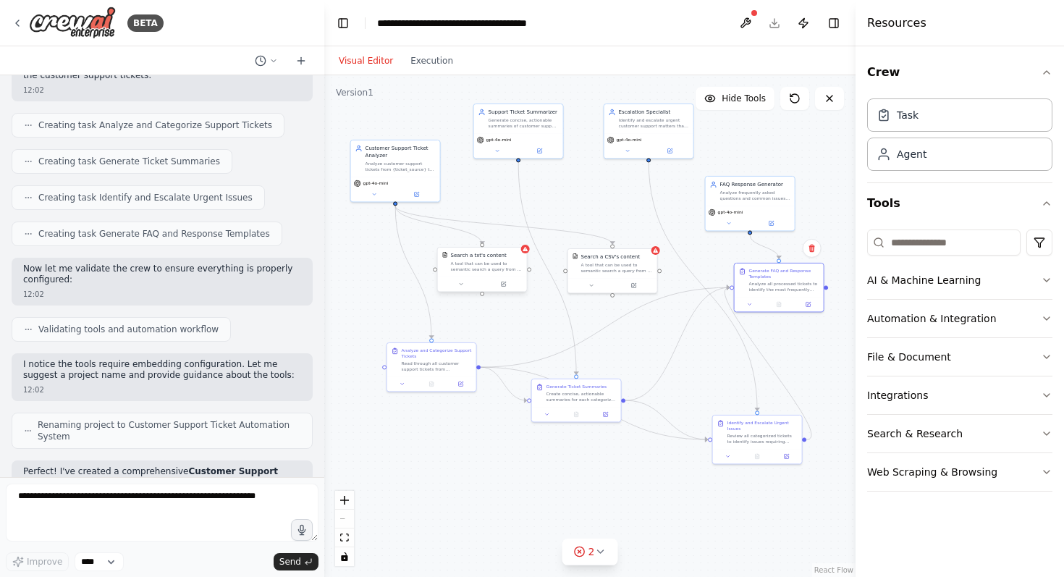
drag, startPoint x: 467, startPoint y: 270, endPoint x: 465, endPoint y: 258, distance: 12.5
click at [467, 268] on div "A tool that can be used to semantic search a query from a txt's content." at bounding box center [487, 267] width 72 height 12
drag, startPoint x: 635, startPoint y: 268, endPoint x: 634, endPoint y: 249, distance: 19.6
click at [635, 266] on div "A tool that can be used to semantic search a query from a CSV's content." at bounding box center [617, 267] width 72 height 12
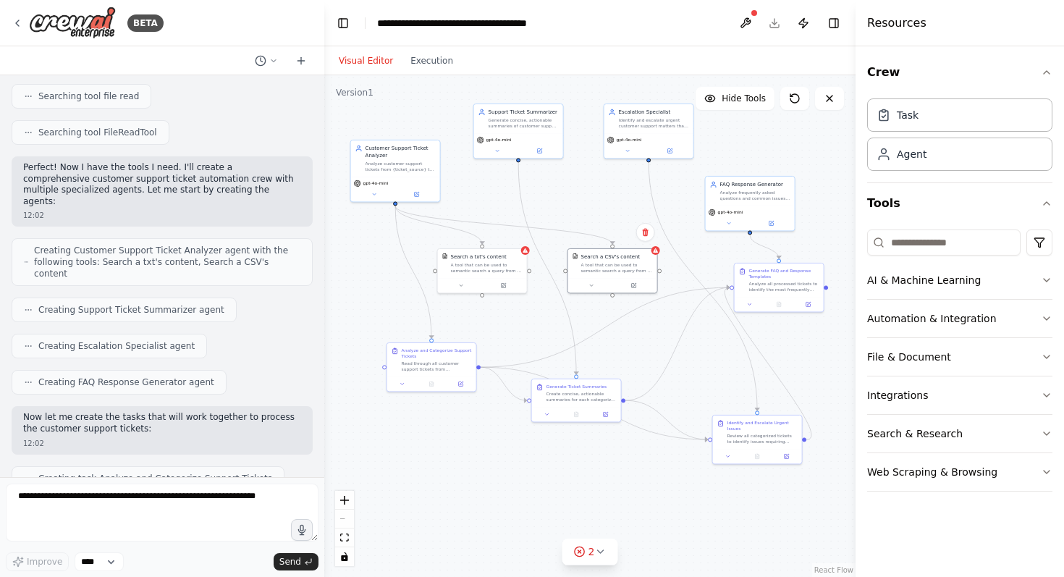
scroll to position [0, 0]
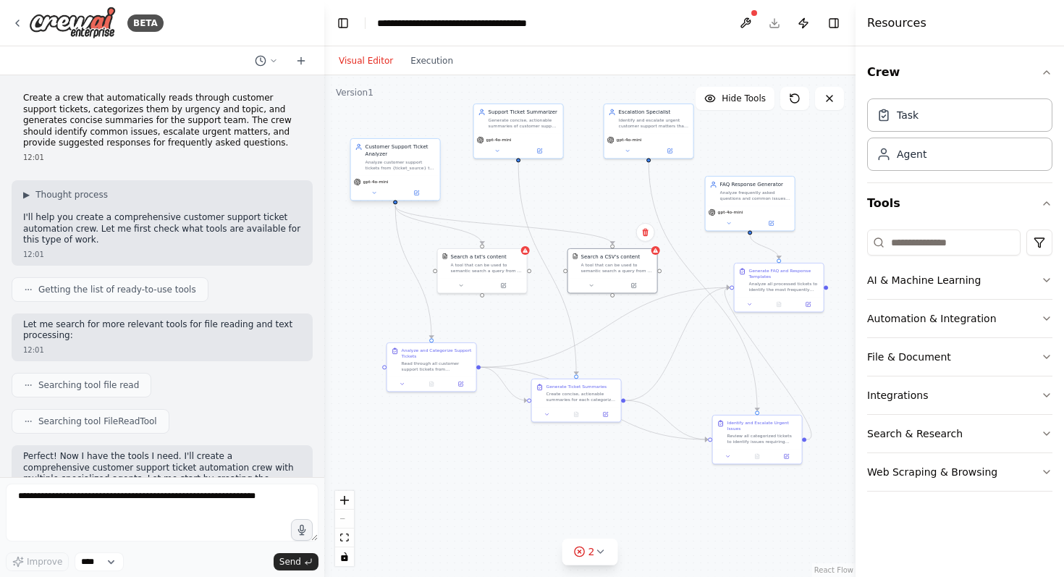
drag, startPoint x: 385, startPoint y: 162, endPoint x: 384, endPoint y: 146, distance: 16.0
click at [385, 159] on div "Analyze customer support tickets from {ticket_source} to categorize them by urg…" at bounding box center [400, 165] width 70 height 12
drag, startPoint x: 501, startPoint y: 144, endPoint x: 538, endPoint y: 144, distance: 36.9
click at [505, 144] on div "gpt-4o-mini" at bounding box center [518, 144] width 89 height 25
drag, startPoint x: 541, startPoint y: 144, endPoint x: 546, endPoint y: 173, distance: 29.4
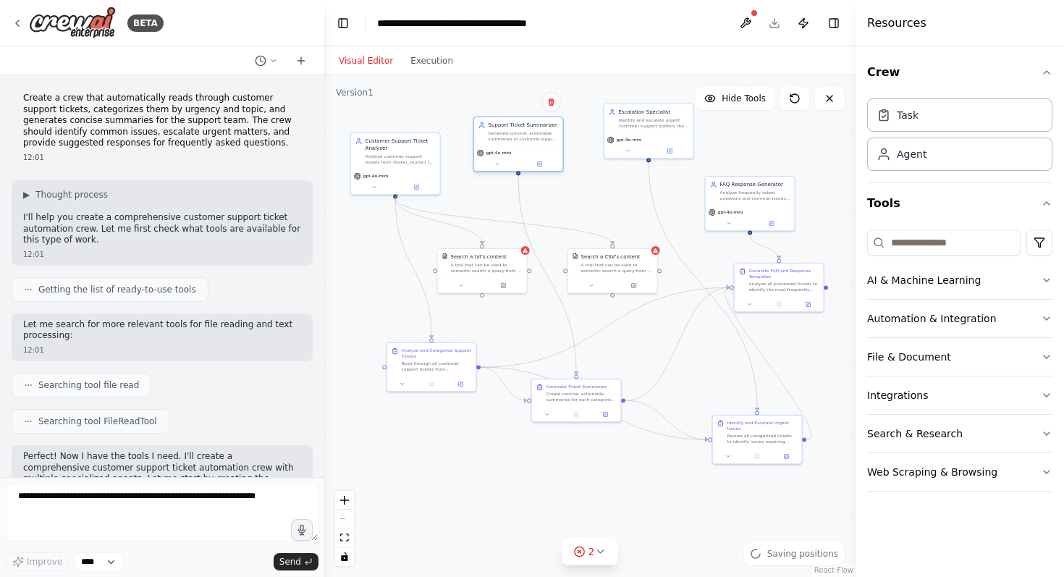
click at [546, 171] on div "gpt-4o-mini" at bounding box center [518, 158] width 89 height 25
click at [97, 564] on select "****" at bounding box center [99, 561] width 49 height 19
drag, startPoint x: 638, startPoint y: 117, endPoint x: 627, endPoint y: 116, distance: 10.2
click at [627, 117] on div "Identify and escalate urgent customer support matters that require immediate at…" at bounding box center [654, 122] width 70 height 12
click at [805, 19] on button "Publish" at bounding box center [803, 23] width 23 height 26
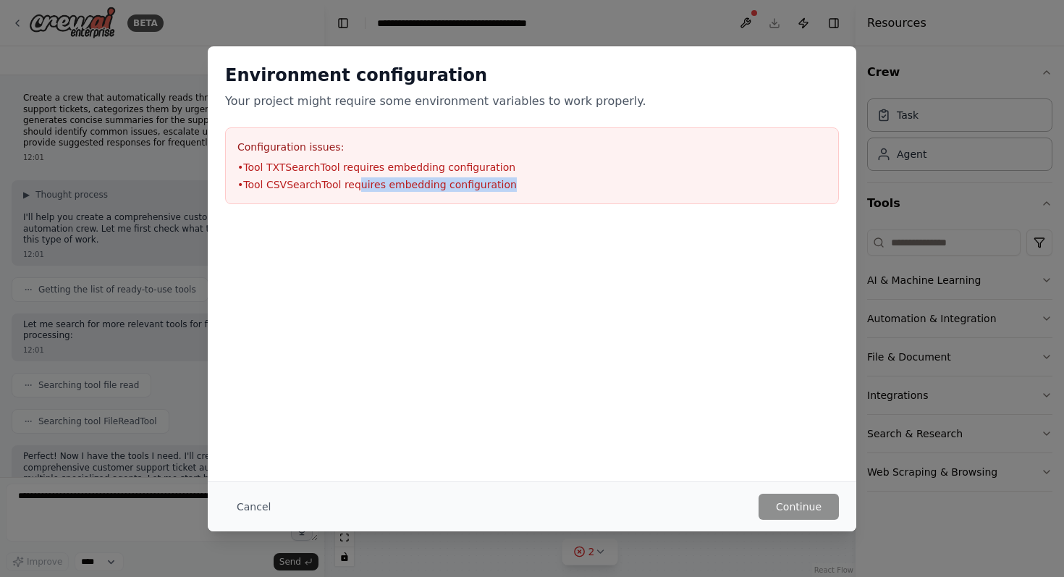
drag, startPoint x: 506, startPoint y: 192, endPoint x: 355, endPoint y: 179, distance: 151.8
click at [355, 179] on div "Configuration issues: • Tool TXTSearchTool requires embedding configuration • T…" at bounding box center [532, 165] width 614 height 77
click at [235, 145] on div "Configuration issues: • Tool TXTSearchTool requires embedding configuration • T…" at bounding box center [532, 165] width 614 height 77
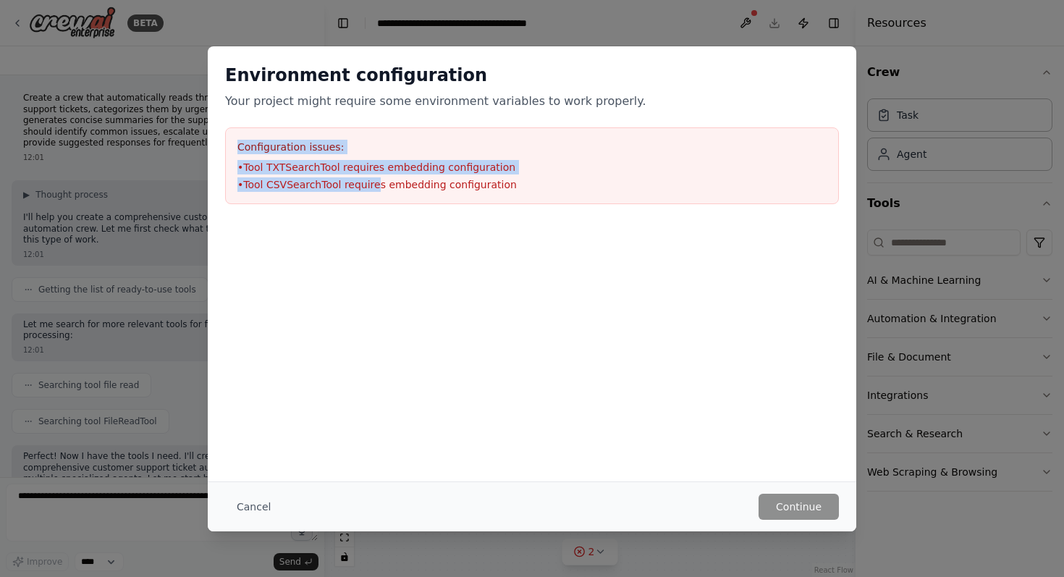
drag, startPoint x: 235, startPoint y: 145, endPoint x: 389, endPoint y: 185, distance: 159.2
click at [386, 185] on div "Configuration issues: • Tool TXTSearchTool requires embedding configuration • T…" at bounding box center [532, 165] width 614 height 77
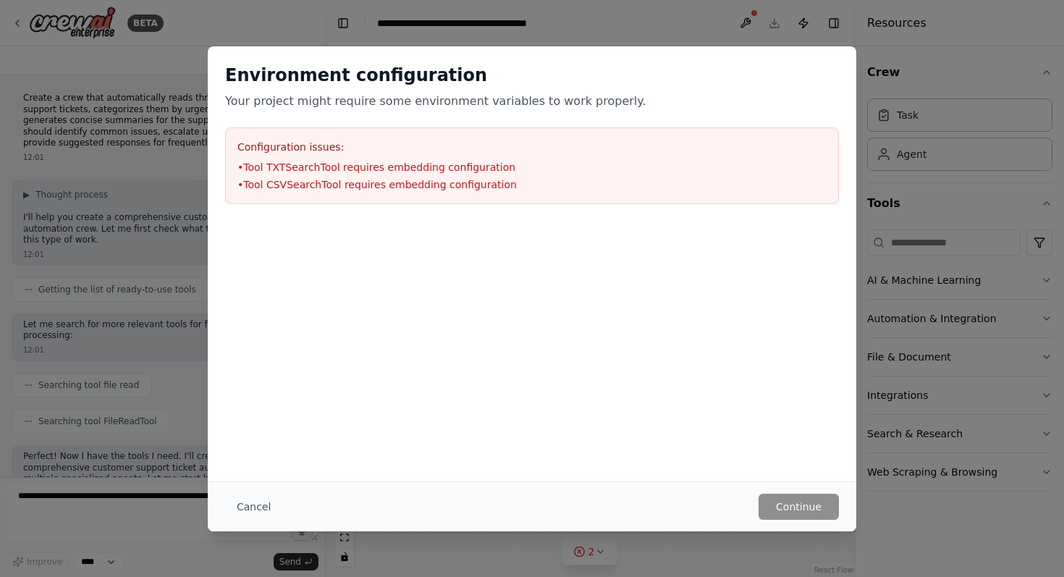
click at [504, 185] on li "• Tool CSVSearchTool requires embedding configuration" at bounding box center [531, 184] width 589 height 14
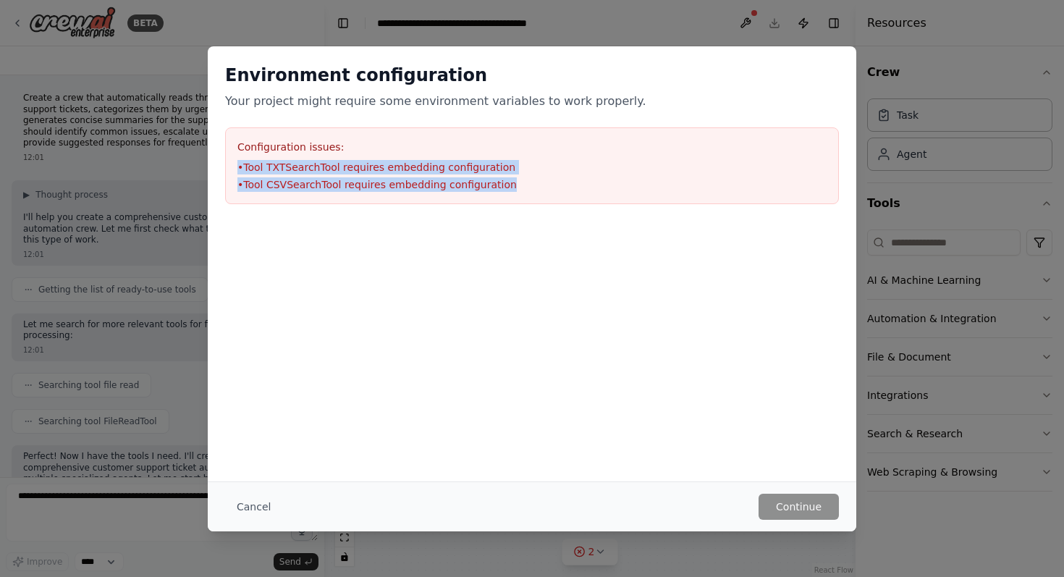
drag, startPoint x: 504, startPoint y: 185, endPoint x: 242, endPoint y: 138, distance: 266.7
click at [242, 138] on div "Configuration issues: • Tool TXTSearchTool requires embedding configuration • T…" at bounding box center [532, 165] width 614 height 77
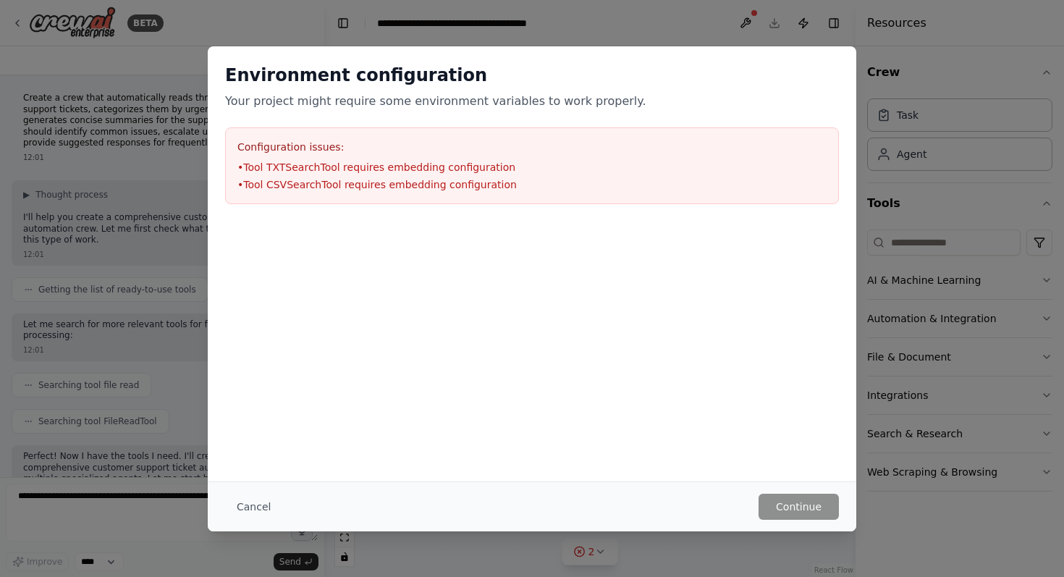
click at [496, 25] on div "Environment configuration Your project might require some environment variables…" at bounding box center [532, 288] width 1064 height 577
click at [243, 507] on button "Cancel" at bounding box center [253, 507] width 57 height 26
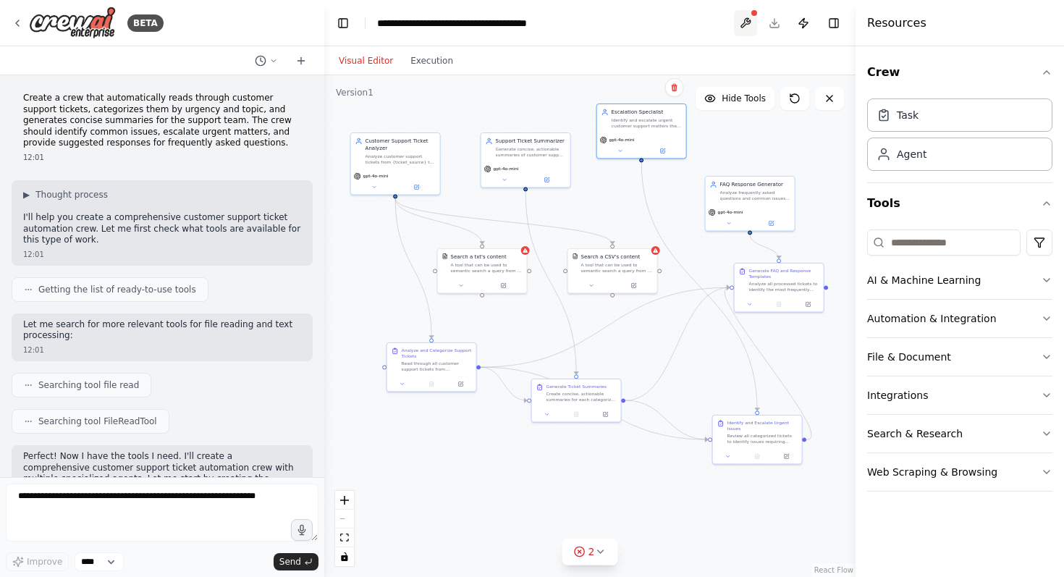
click at [743, 27] on button at bounding box center [745, 23] width 23 height 26
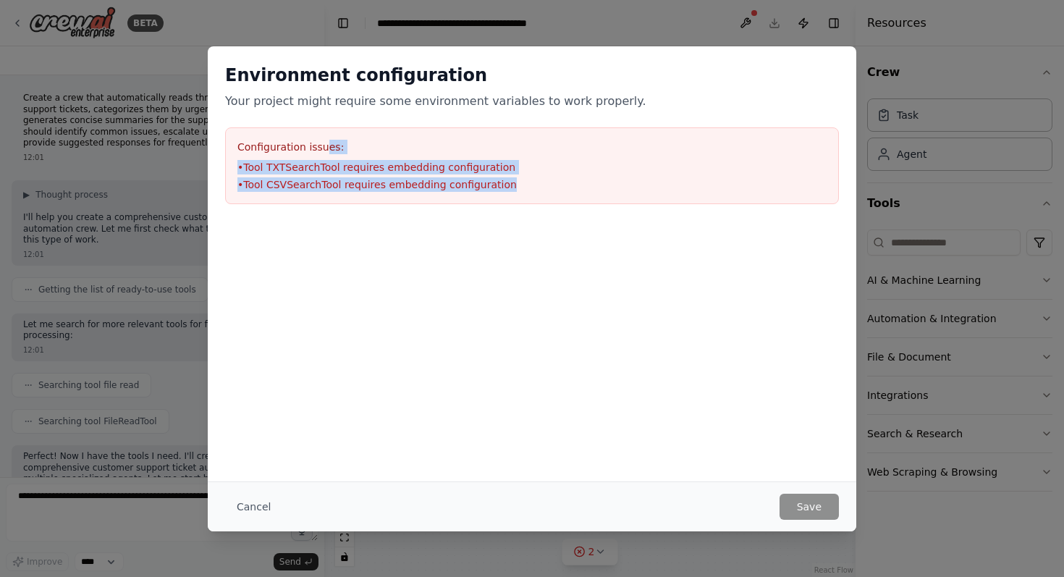
drag, startPoint x: 519, startPoint y: 192, endPoint x: 320, endPoint y: 143, distance: 205.0
click at [320, 143] on div "Configuration issues: • Tool TXTSearchTool requires embedding configuration • T…" at bounding box center [532, 165] width 614 height 77
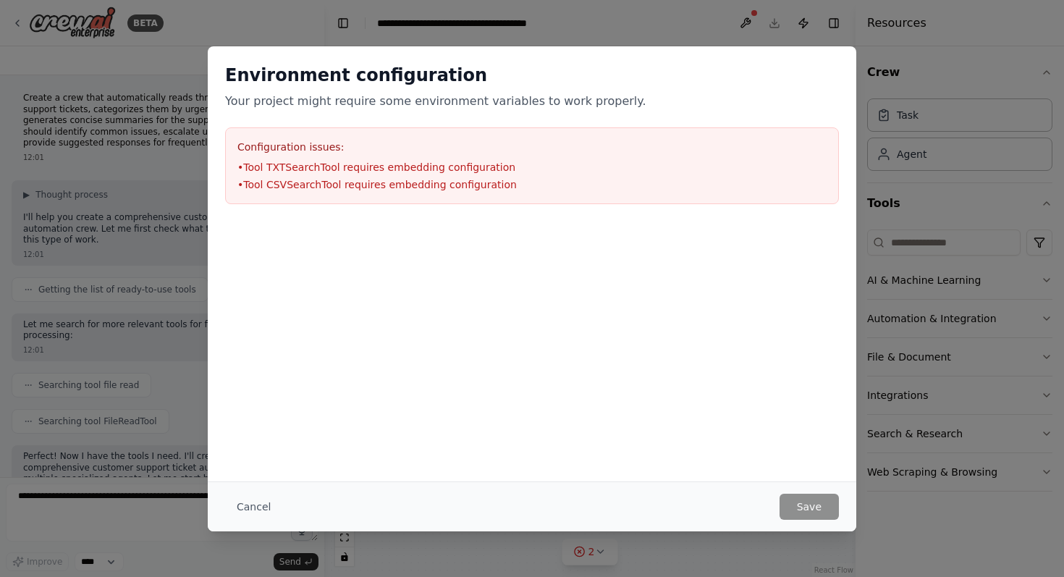
drag, startPoint x: 247, startPoint y: 158, endPoint x: 271, endPoint y: 158, distance: 24.6
click at [249, 158] on div "Configuration issues: • Tool TXTSearchTool requires embedding configuration • T…" at bounding box center [532, 165] width 614 height 77
click at [288, 165] on li "• Tool TXTSearchTool requires embedding configuration" at bounding box center [531, 167] width 589 height 14
click at [245, 507] on button "Cancel" at bounding box center [253, 507] width 57 height 26
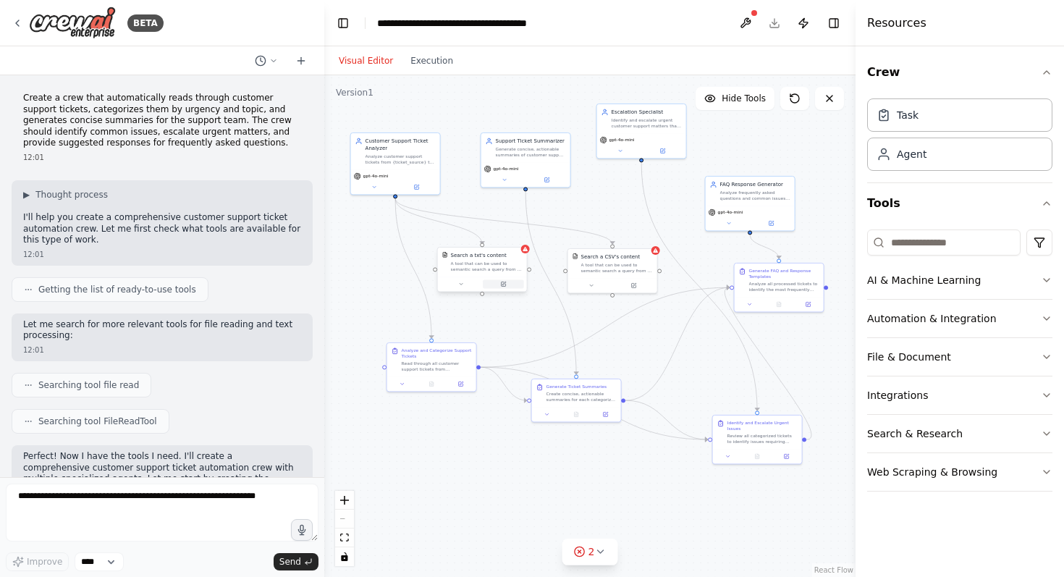
click at [487, 283] on button at bounding box center [503, 283] width 41 height 9
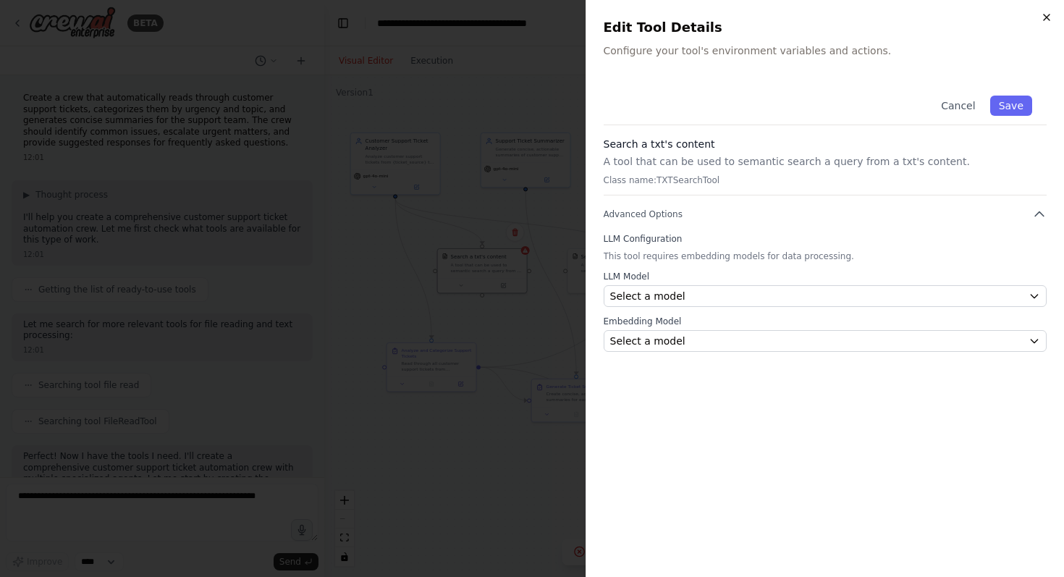
click at [1044, 13] on icon "button" at bounding box center [1047, 18] width 12 height 12
